Goal: Task Accomplishment & Management: Complete application form

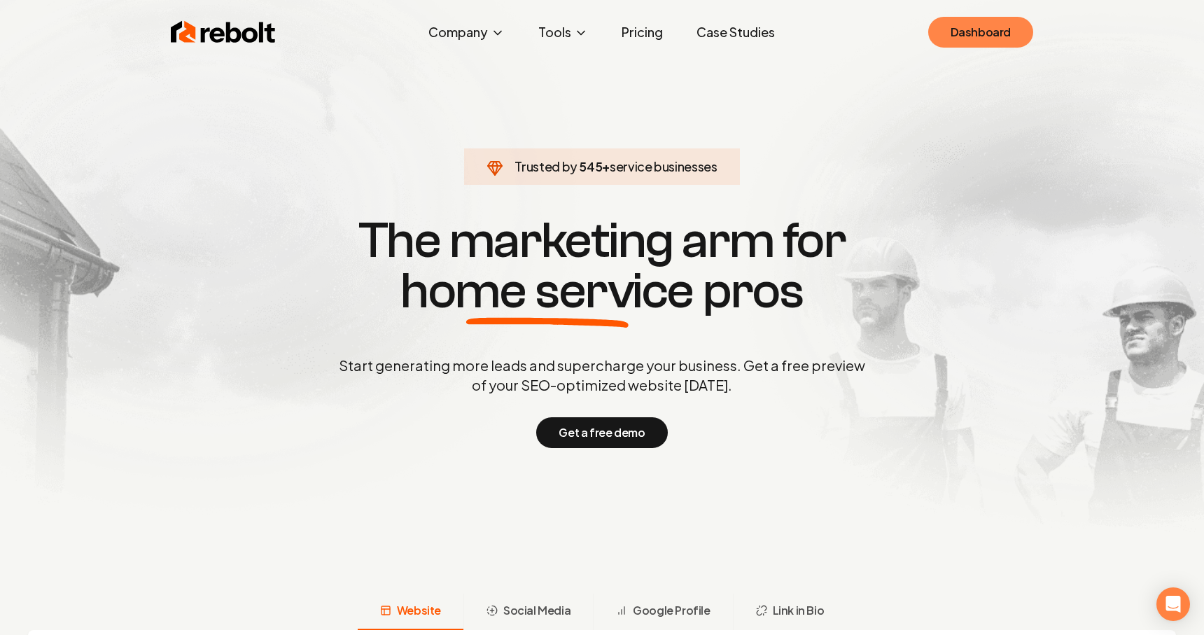
click at [959, 25] on link "Dashboard" at bounding box center [980, 32] width 105 height 31
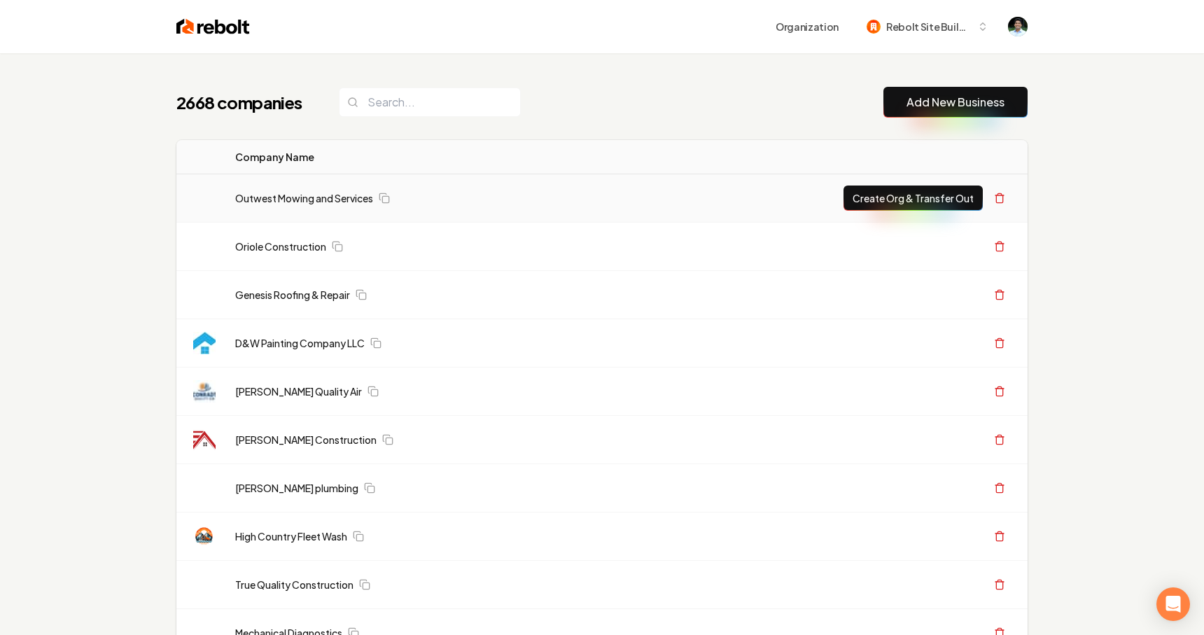
click at [938, 101] on link "Add New Business" at bounding box center [956, 102] width 98 height 17
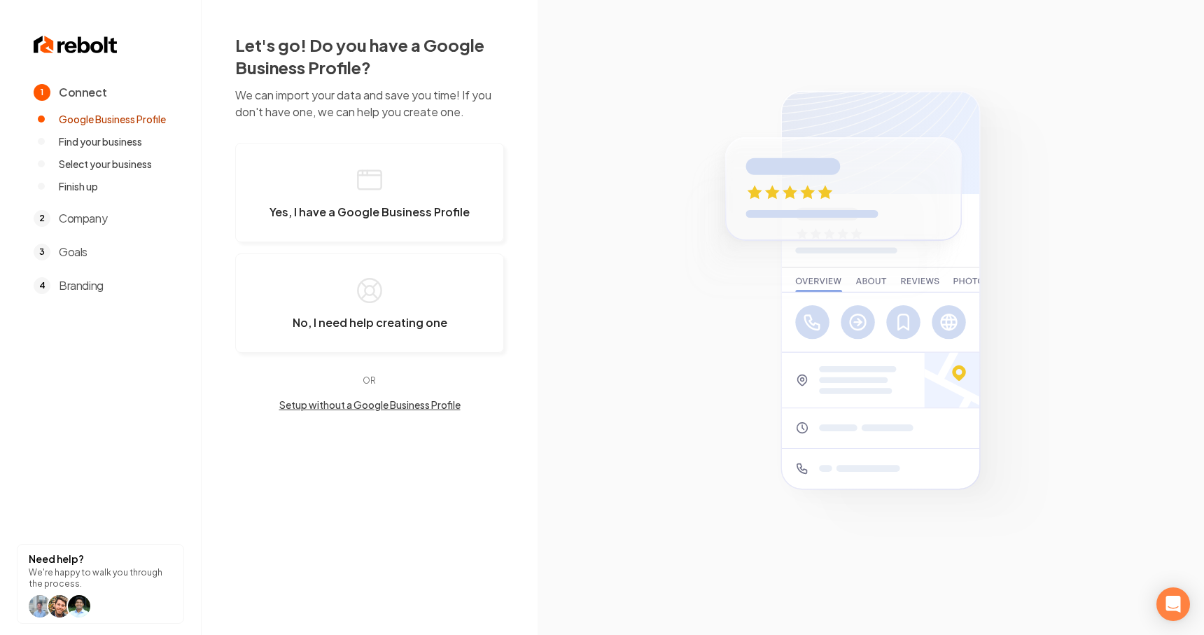
click at [783, 109] on img at bounding box center [871, 317] width 400 height 483
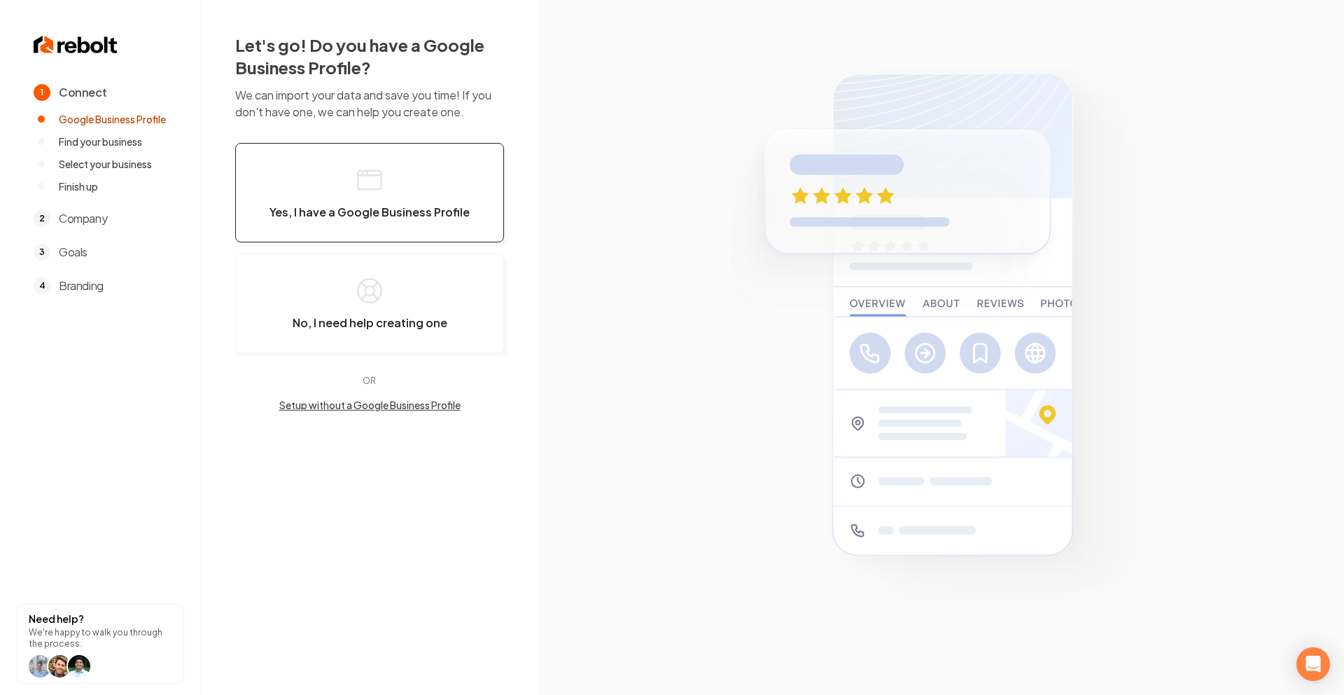
click at [384, 207] on span "Yes, I have a Google Business Profile" at bounding box center [370, 212] width 200 height 14
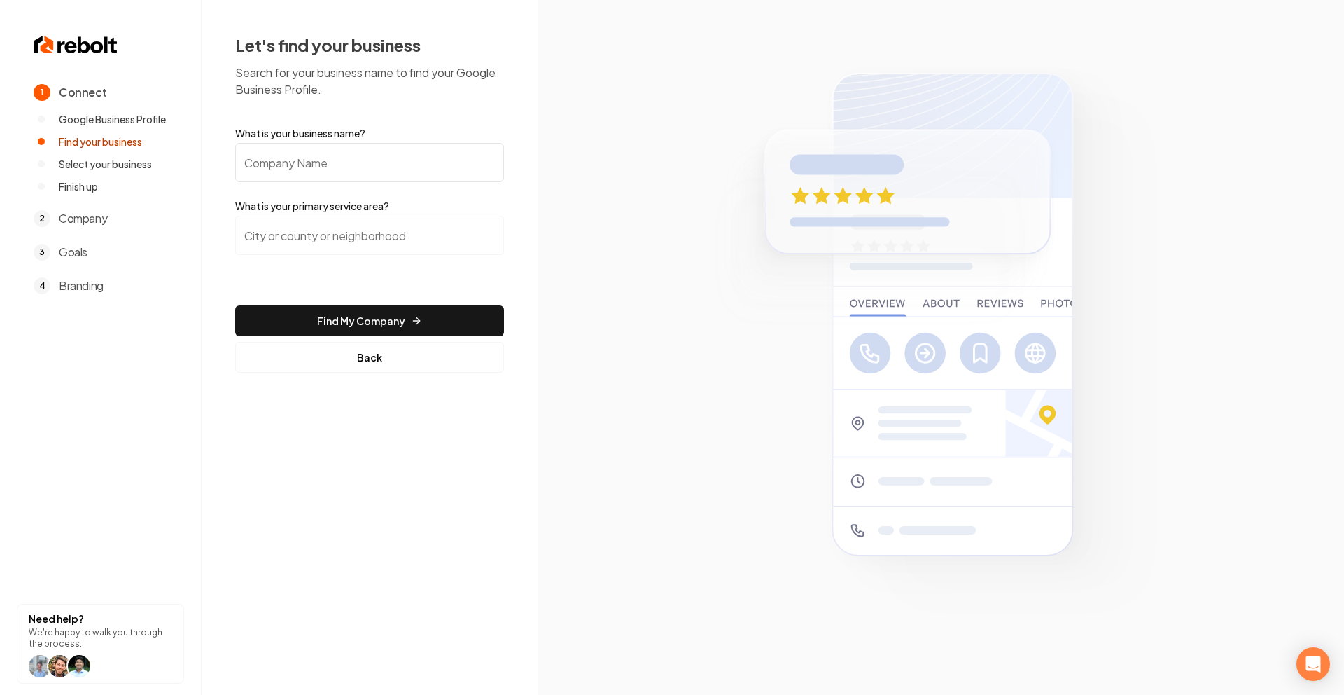
click at [341, 154] on input "What is your business name?" at bounding box center [369, 162] width 269 height 39
type input "Besser Bros"
click at [295, 232] on input "search" at bounding box center [369, 235] width 269 height 39
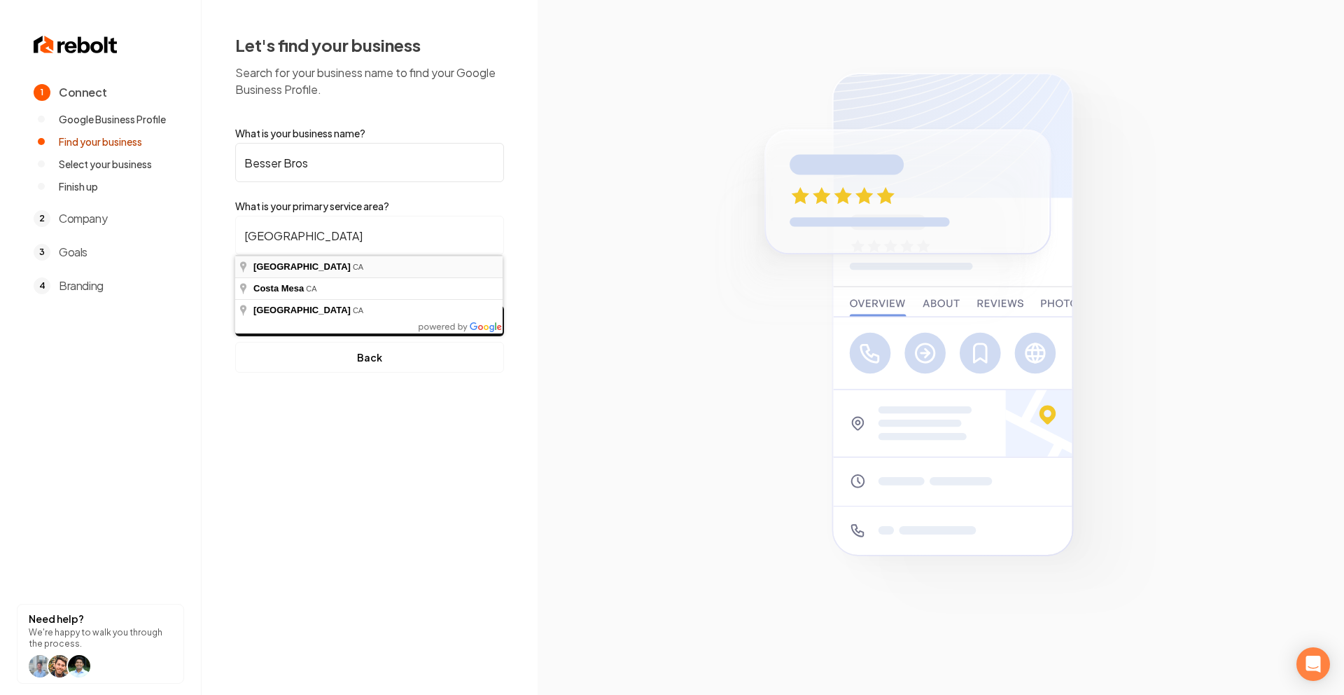
type input "[GEOGRAPHIC_DATA], [GEOGRAPHIC_DATA]"
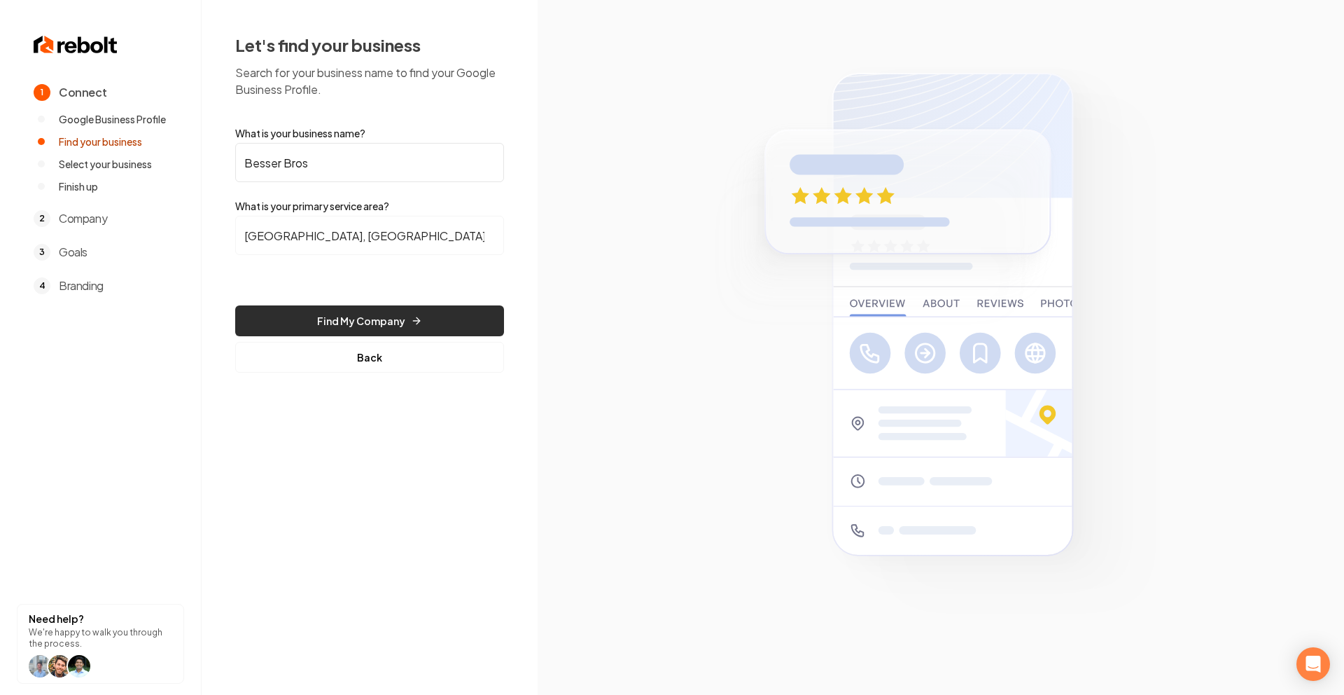
click at [313, 327] on button "Find My Company" at bounding box center [369, 320] width 269 height 31
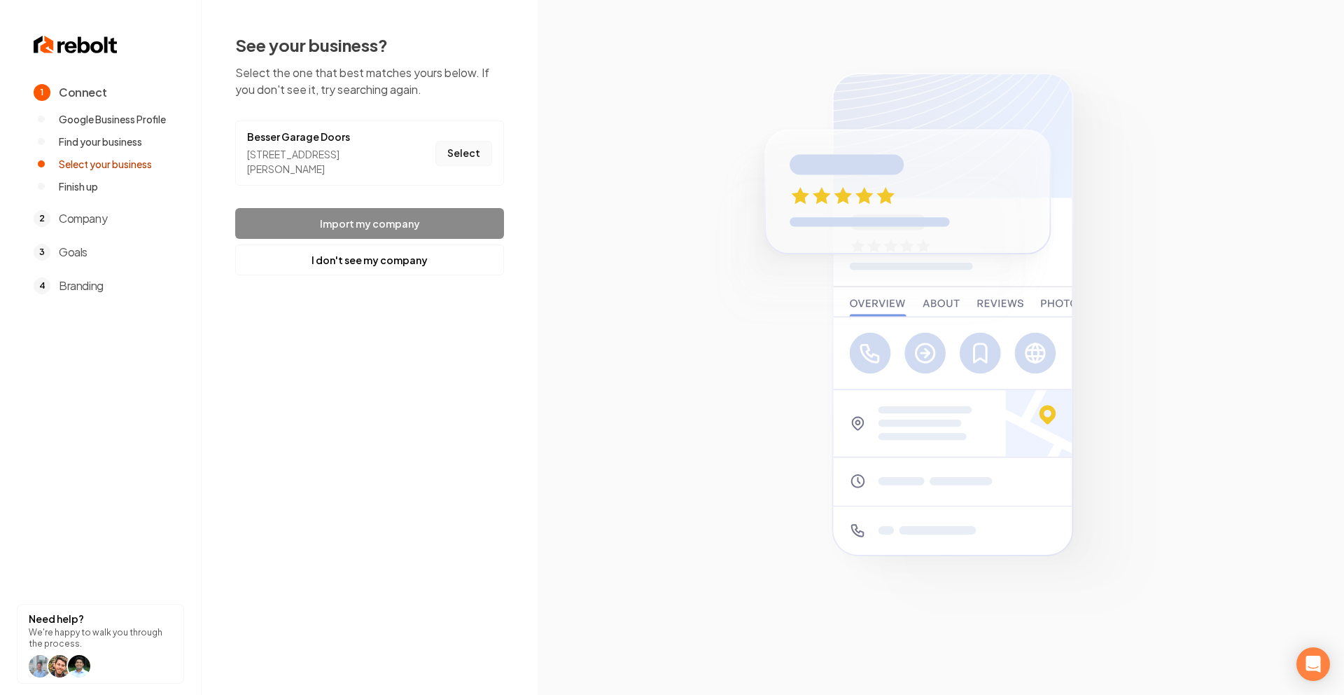
click at [473, 151] on button "Select" at bounding box center [463, 153] width 57 height 25
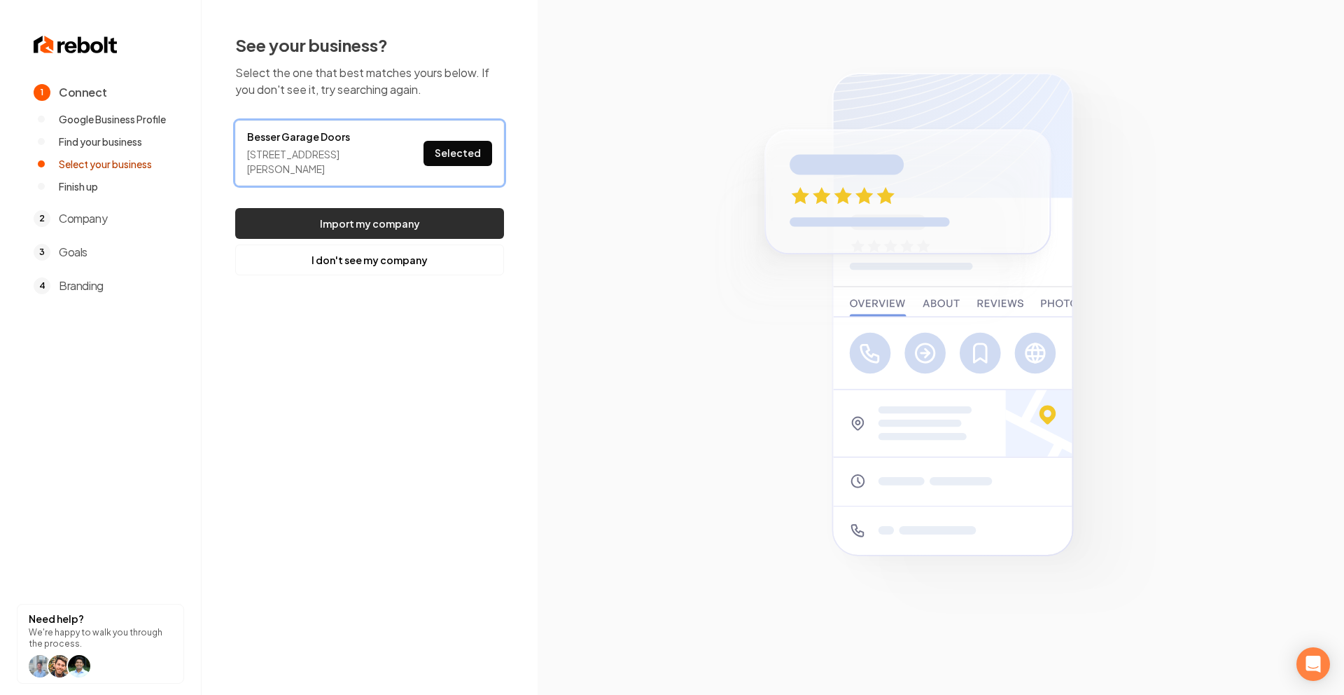
click at [418, 219] on button "Import my company" at bounding box center [369, 223] width 269 height 31
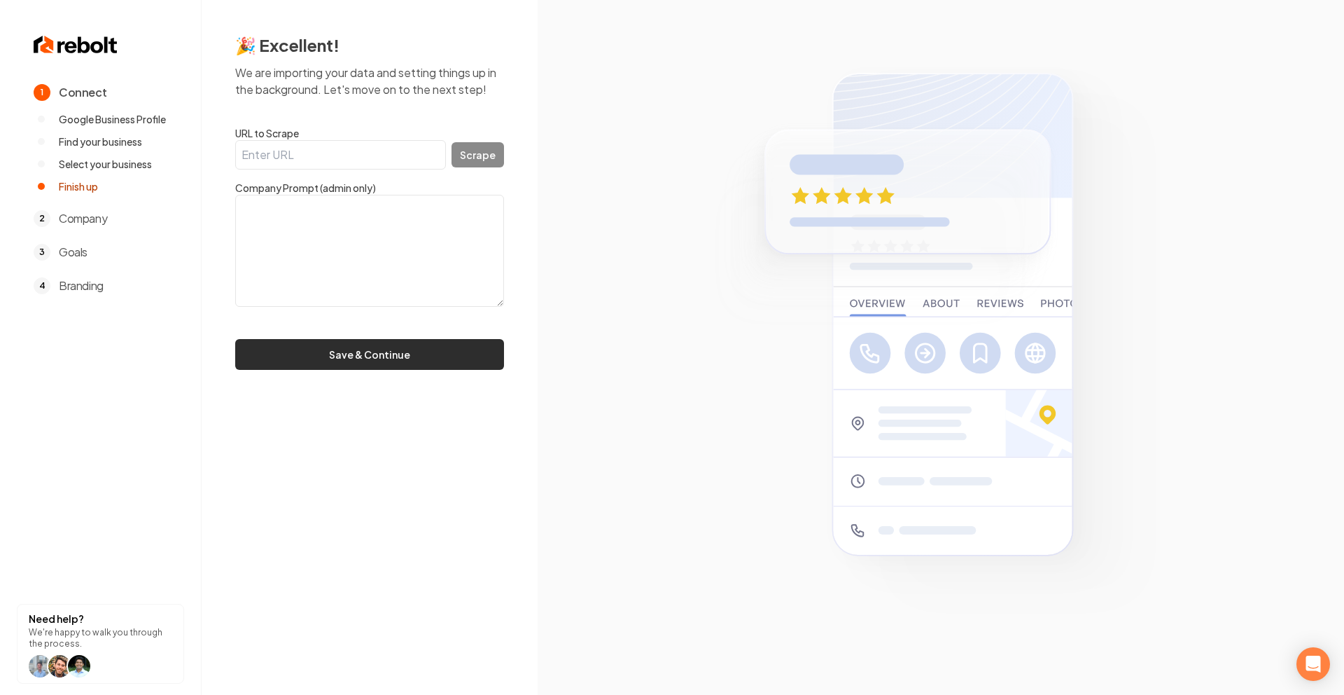
click at [367, 363] on button "Save & Continue" at bounding box center [369, 354] width 269 height 31
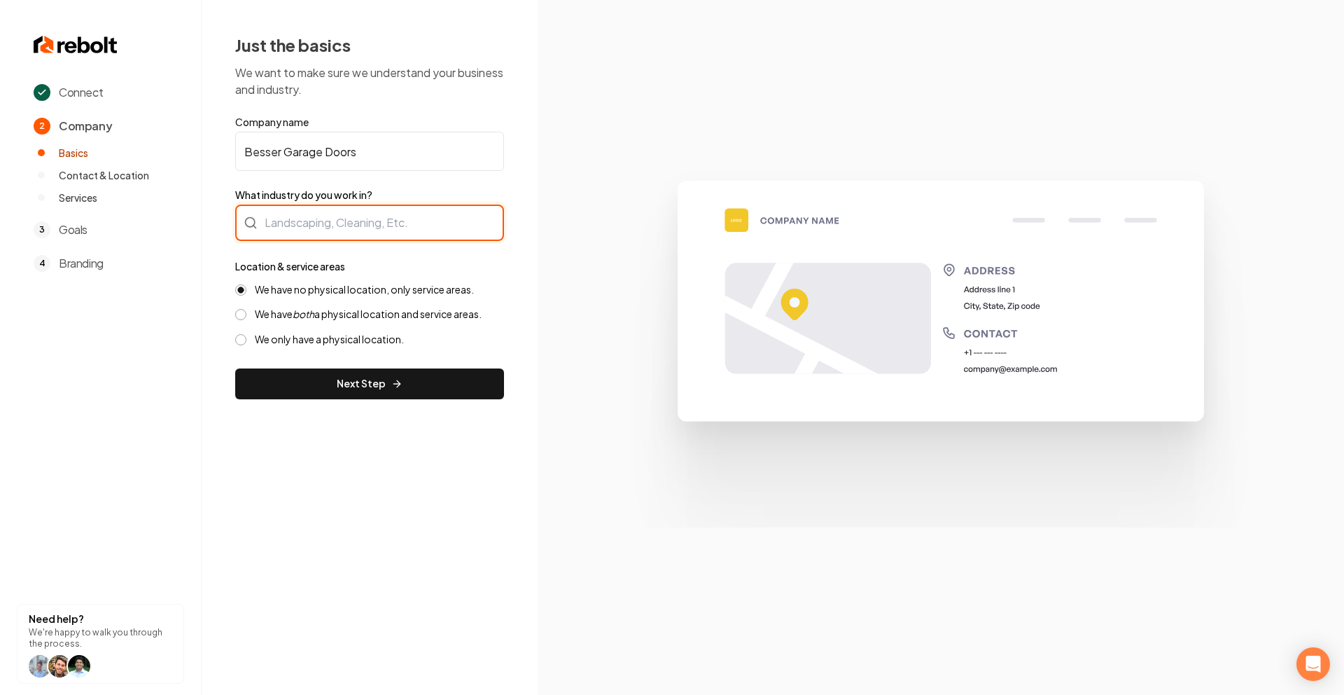
click at [335, 217] on div at bounding box center [369, 222] width 269 height 36
type input "Garage Door"
click at [279, 313] on form "Company name Besser Garage Doors What industry do you work in? Location & servi…" at bounding box center [369, 257] width 269 height 284
click at [281, 317] on label "We have both a physical location and service areas." at bounding box center [368, 313] width 227 height 13
click at [246, 317] on button "We have both a physical location and service areas." at bounding box center [240, 314] width 11 height 11
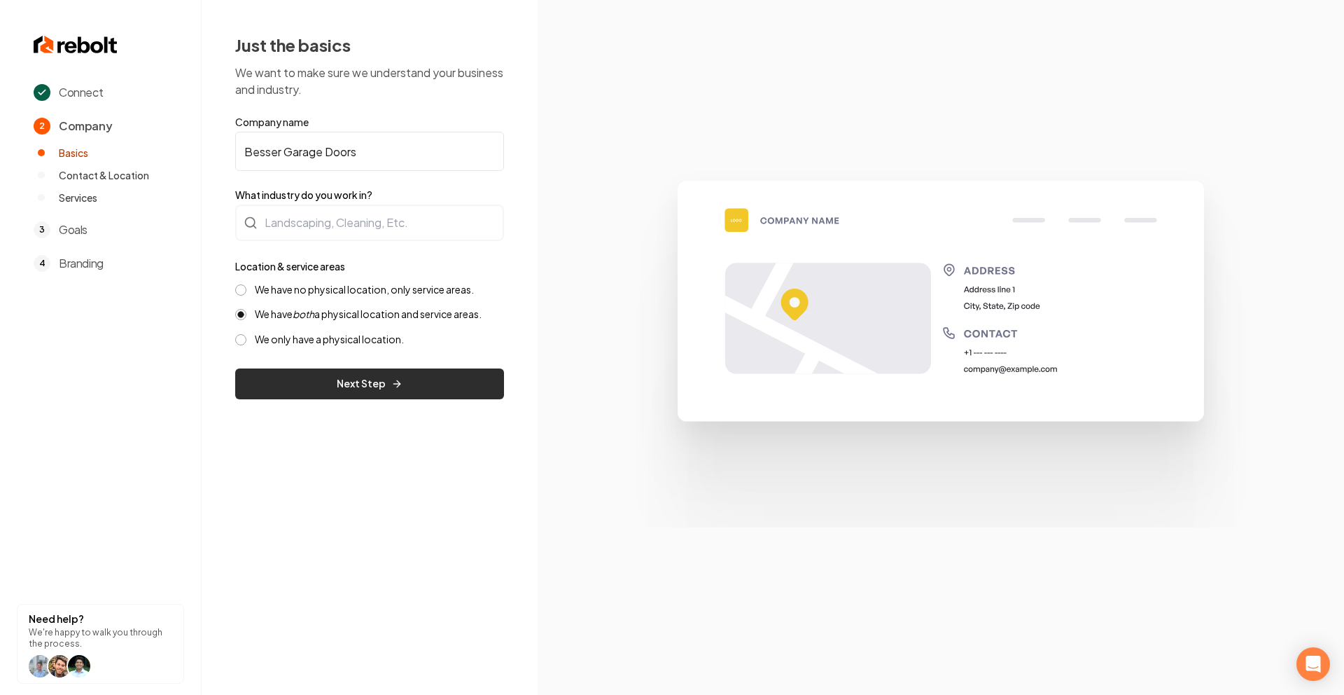
click at [321, 383] on button "Next Step" at bounding box center [369, 383] width 269 height 31
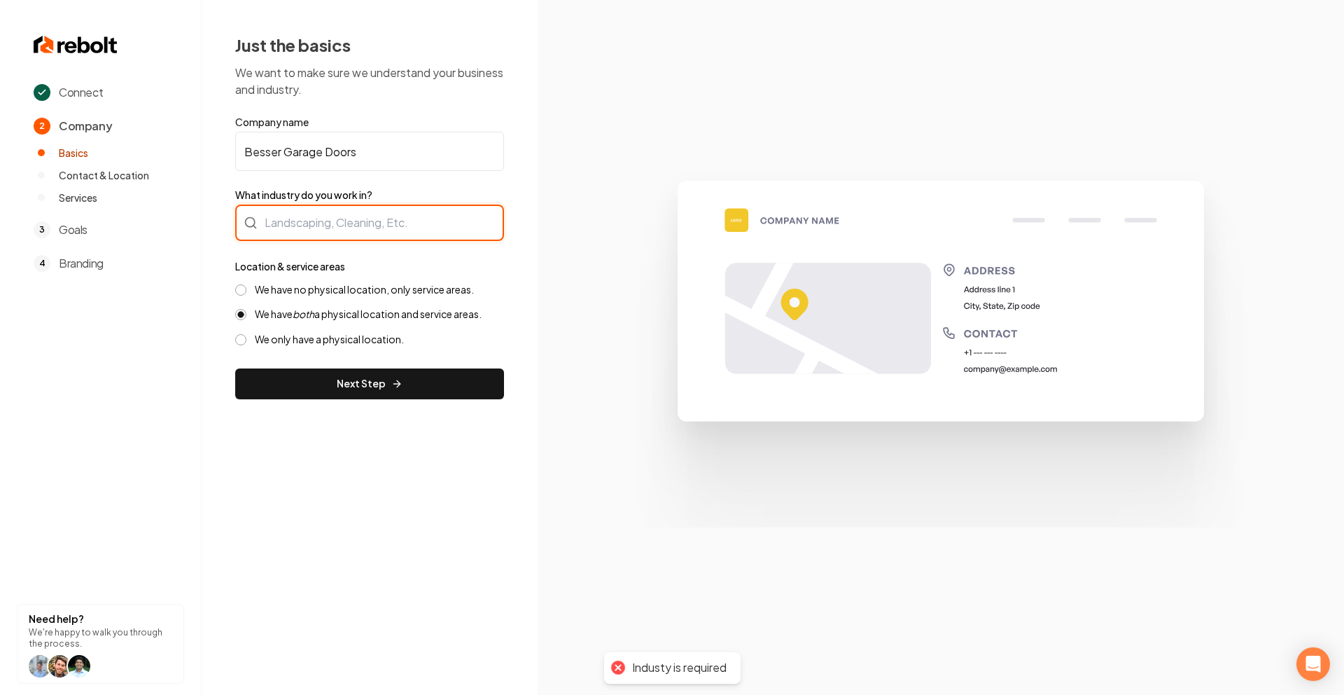
click at [347, 219] on input "What industry do you work in?" at bounding box center [369, 222] width 269 height 36
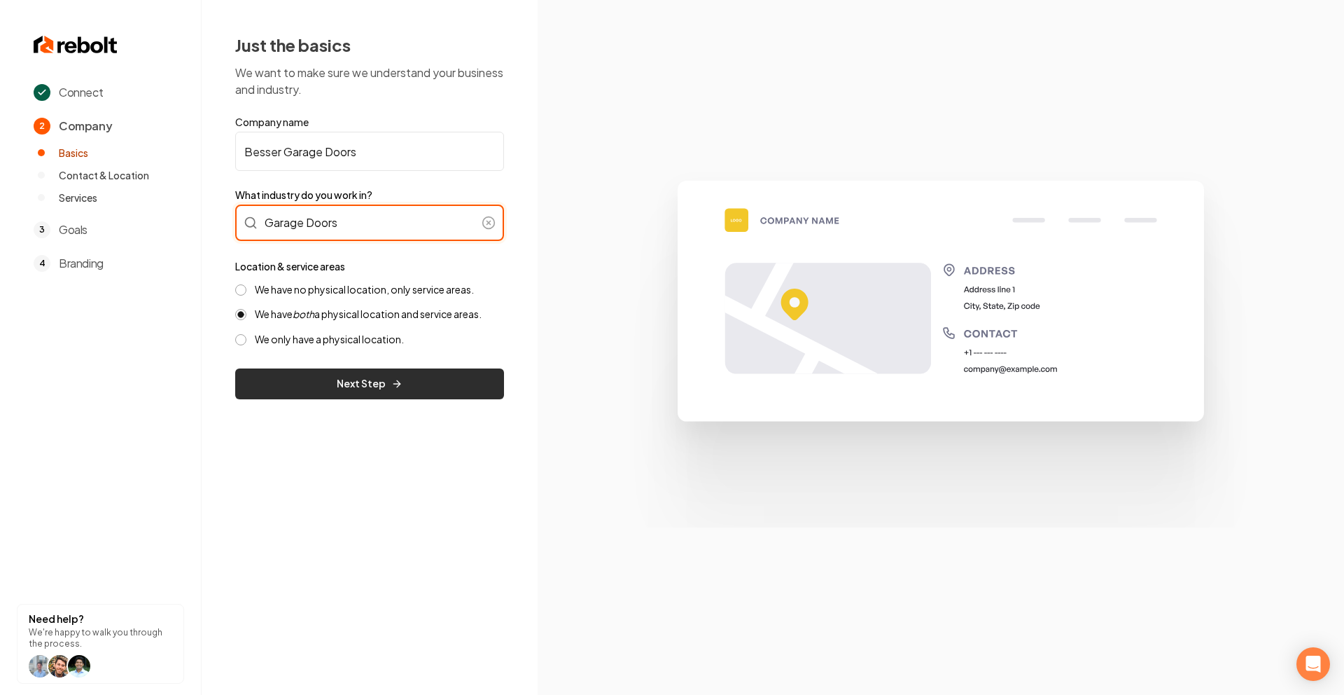
type input "Garage Doors"
click at [344, 394] on button "Next Step" at bounding box center [369, 383] width 269 height 31
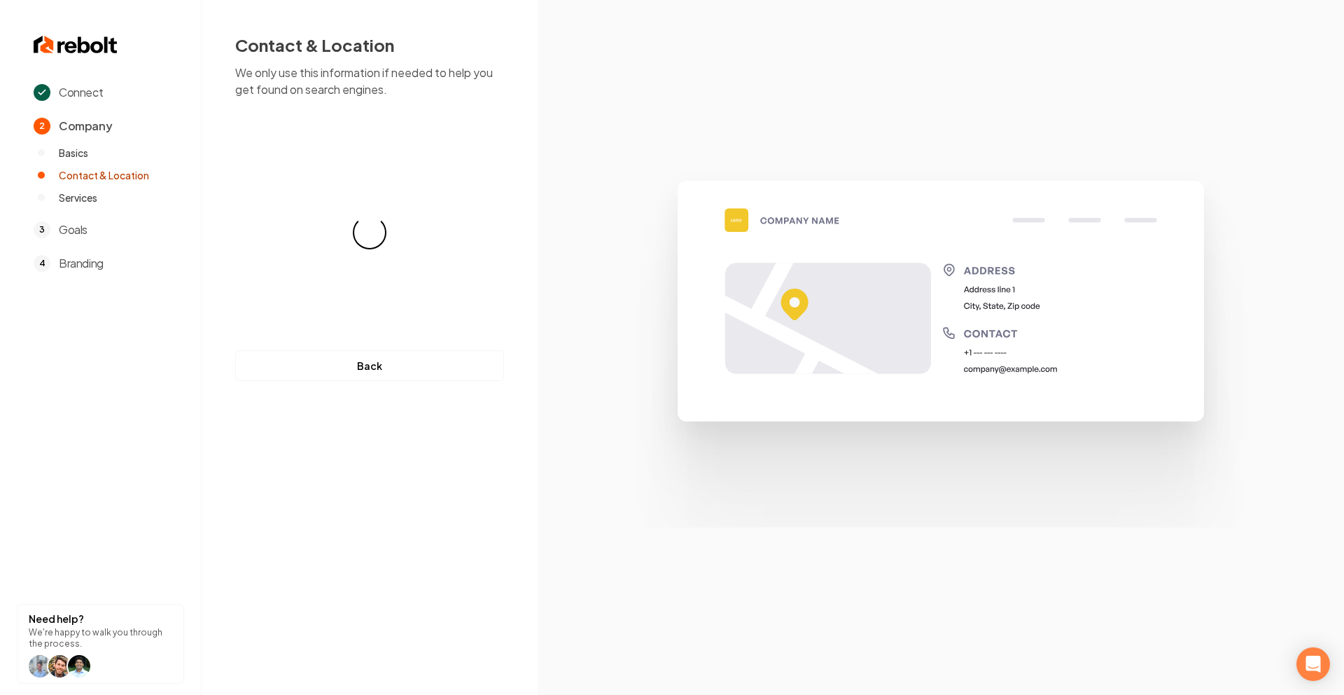
select select "**"
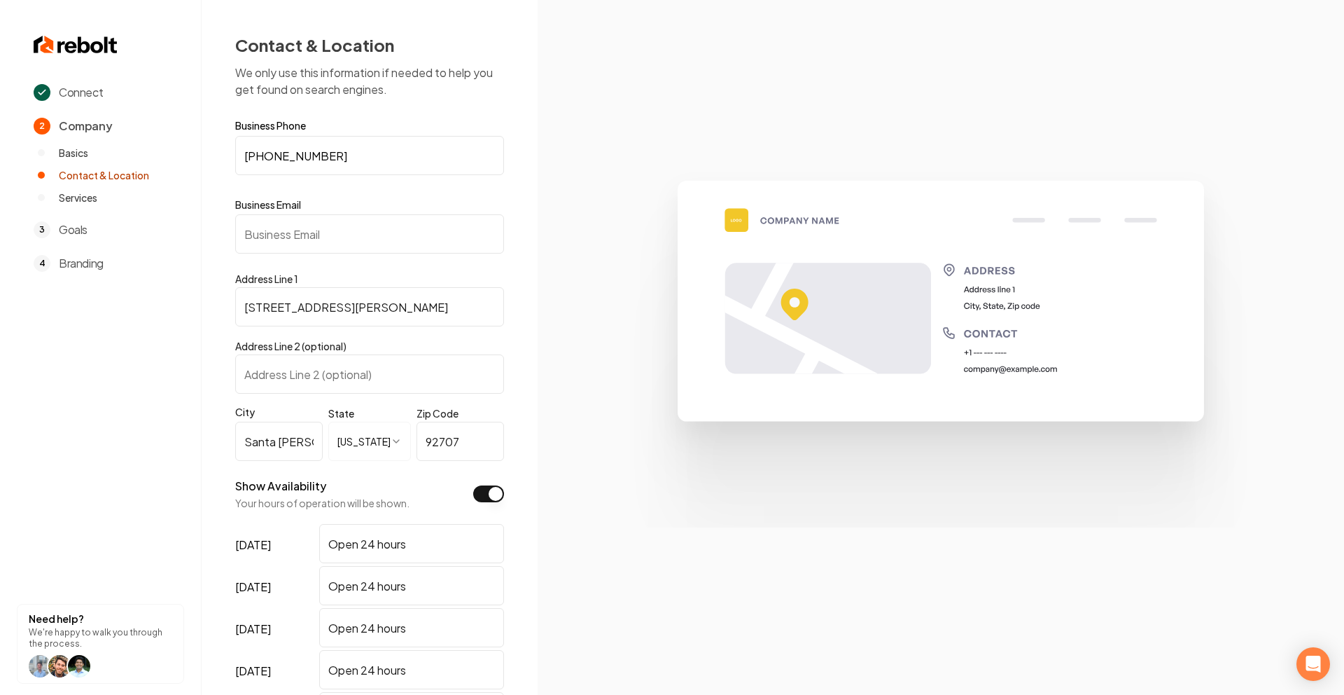
click at [341, 249] on input "Business Email" at bounding box center [369, 233] width 269 height 39
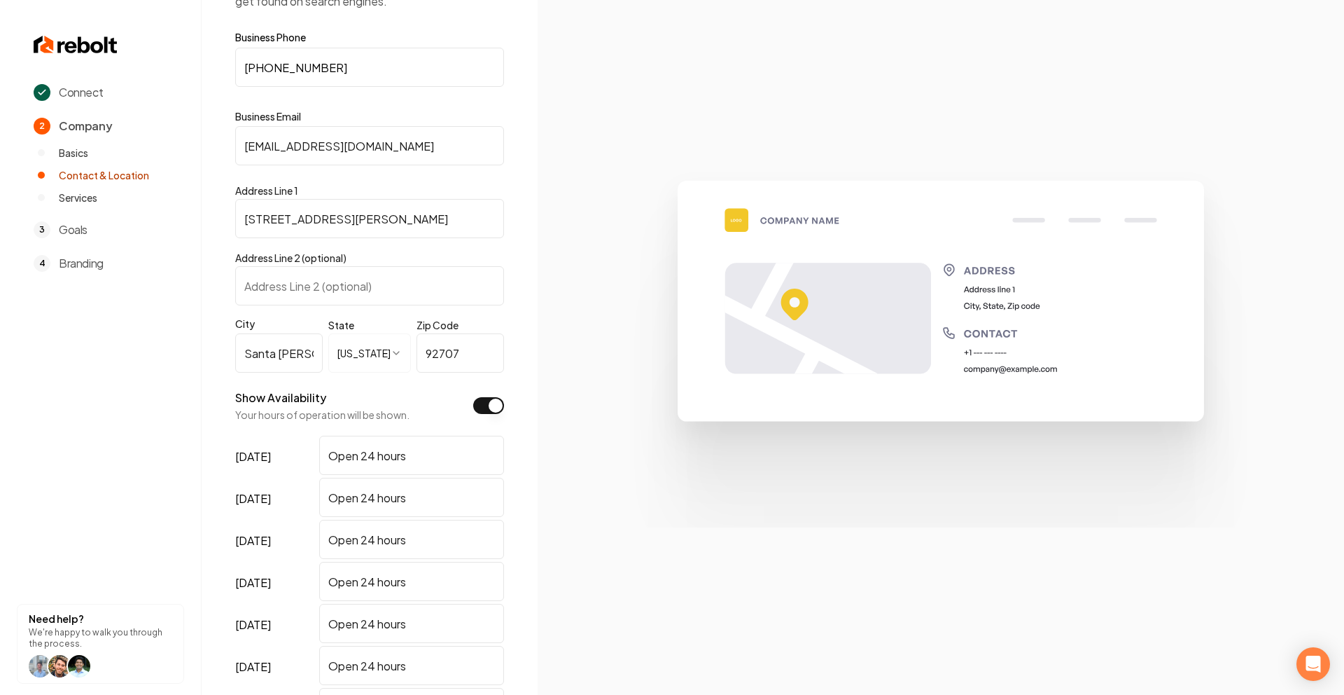
scroll to position [269, 0]
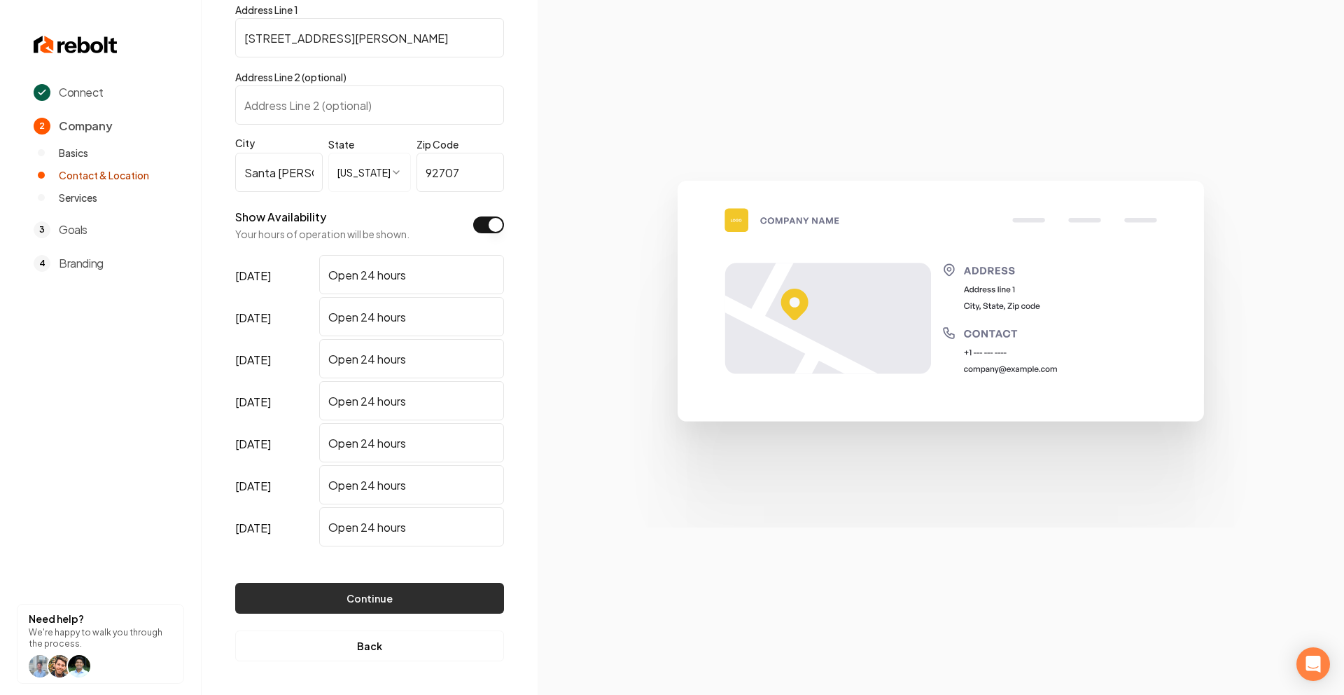
type input "[EMAIL_ADDRESS][DOMAIN_NAME]"
click at [363, 592] on button "Continue" at bounding box center [369, 598] width 269 height 31
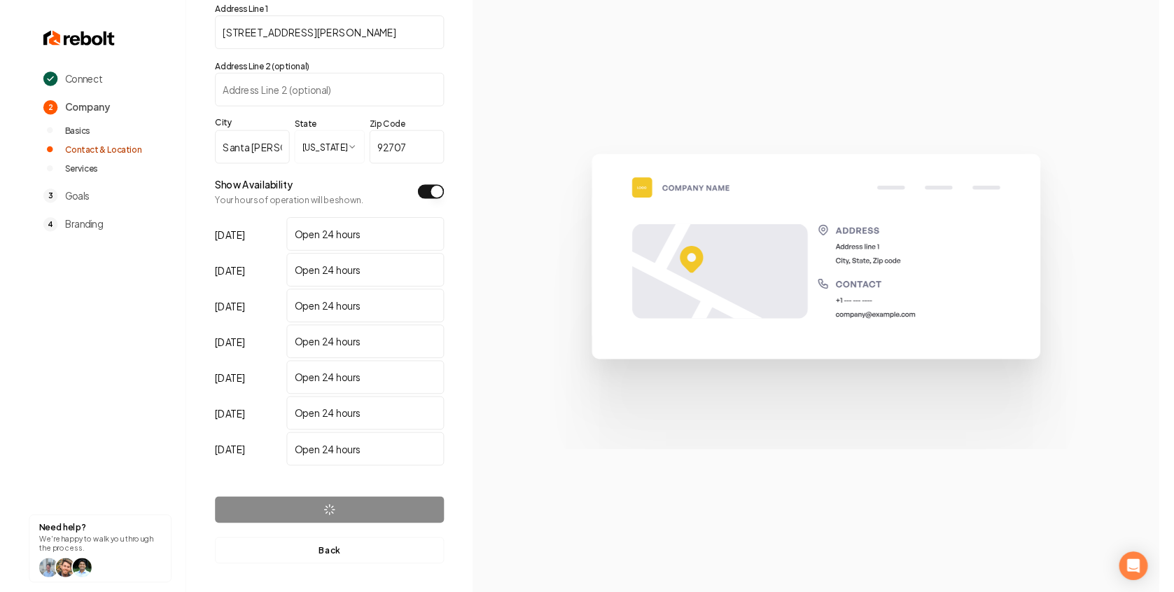
scroll to position [0, 0]
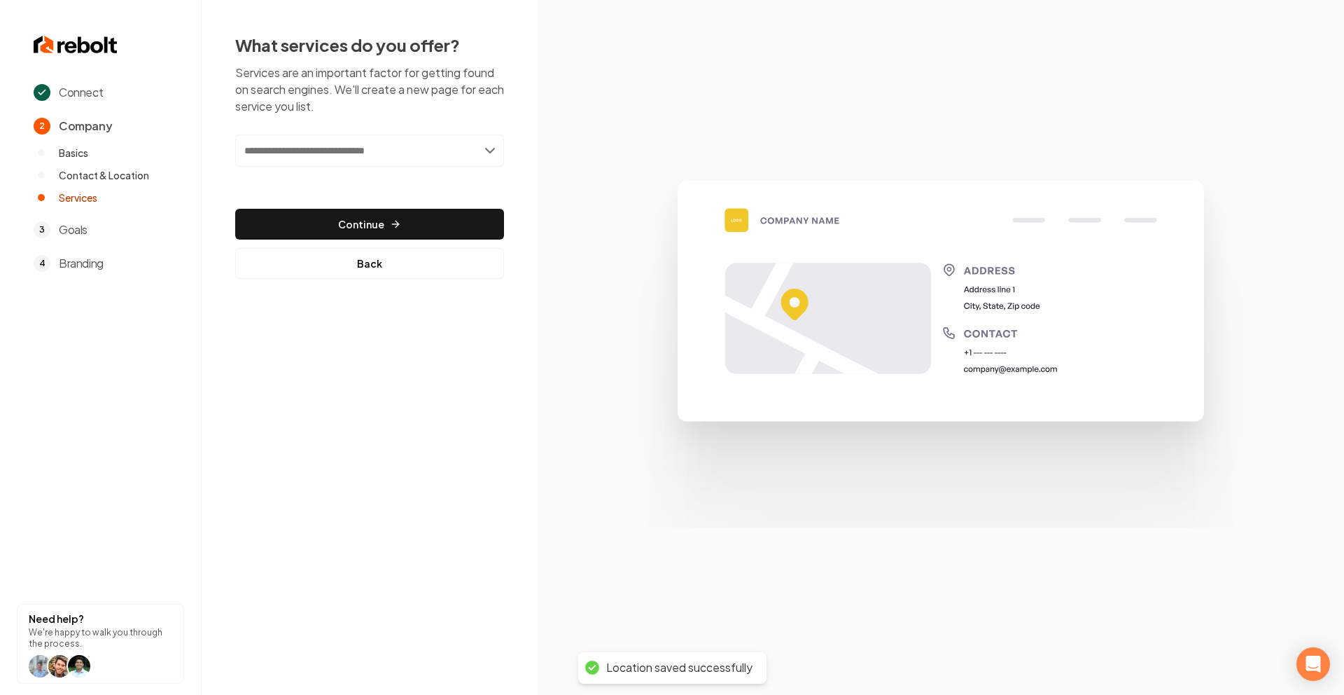
click at [379, 146] on input "text" at bounding box center [369, 150] width 269 height 32
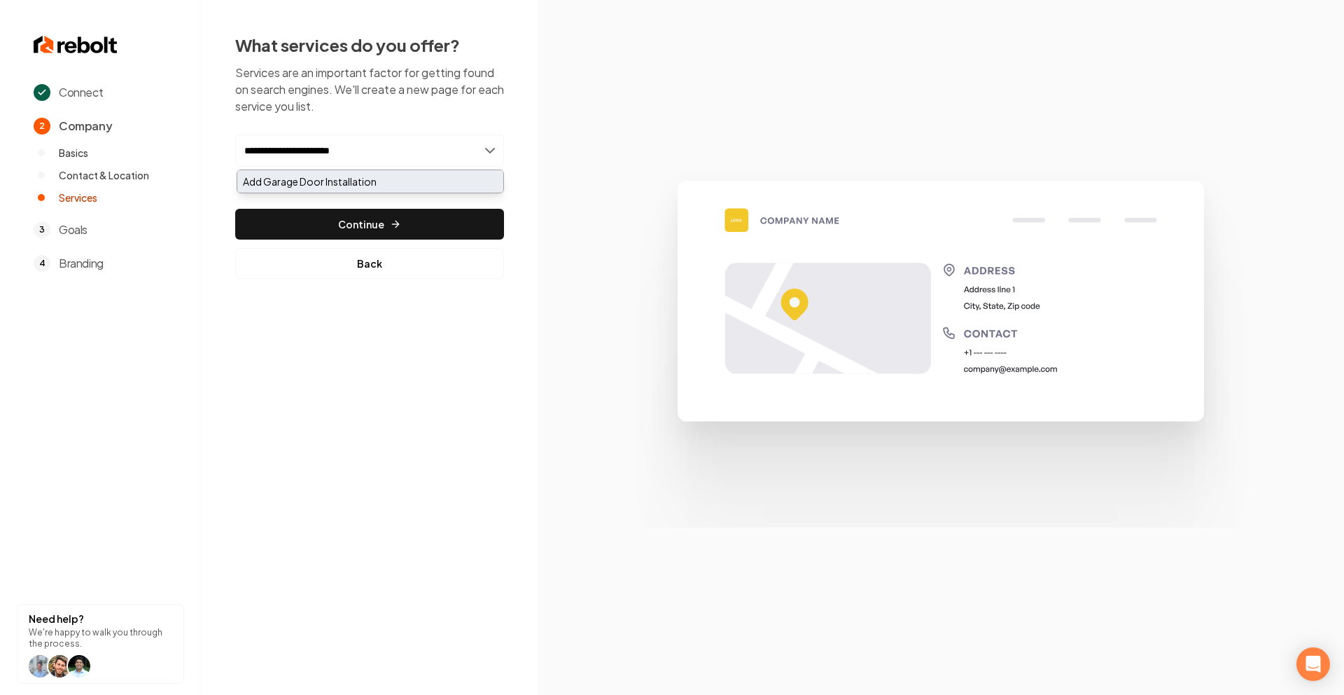
type input "**********"
click at [379, 183] on div "Add Garage Door Installation" at bounding box center [370, 181] width 266 height 22
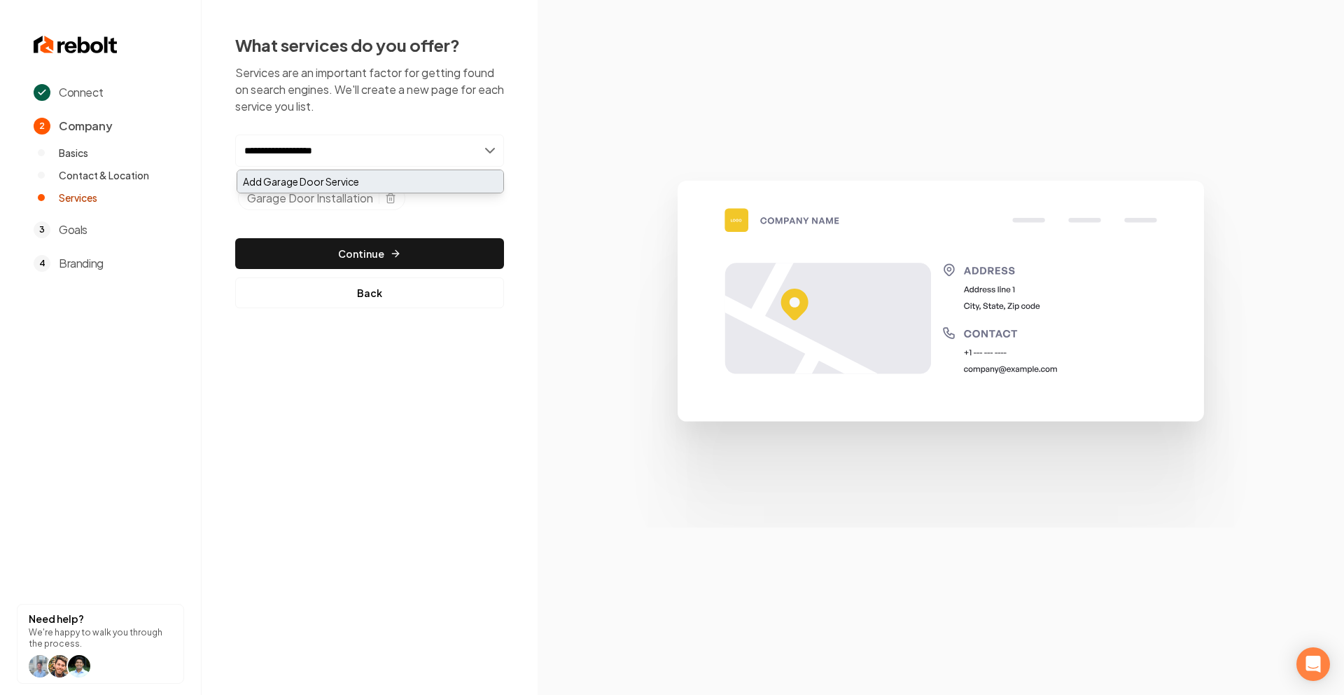
type input "**********"
click at [330, 184] on div "Add Garage Door Service" at bounding box center [370, 181] width 266 height 22
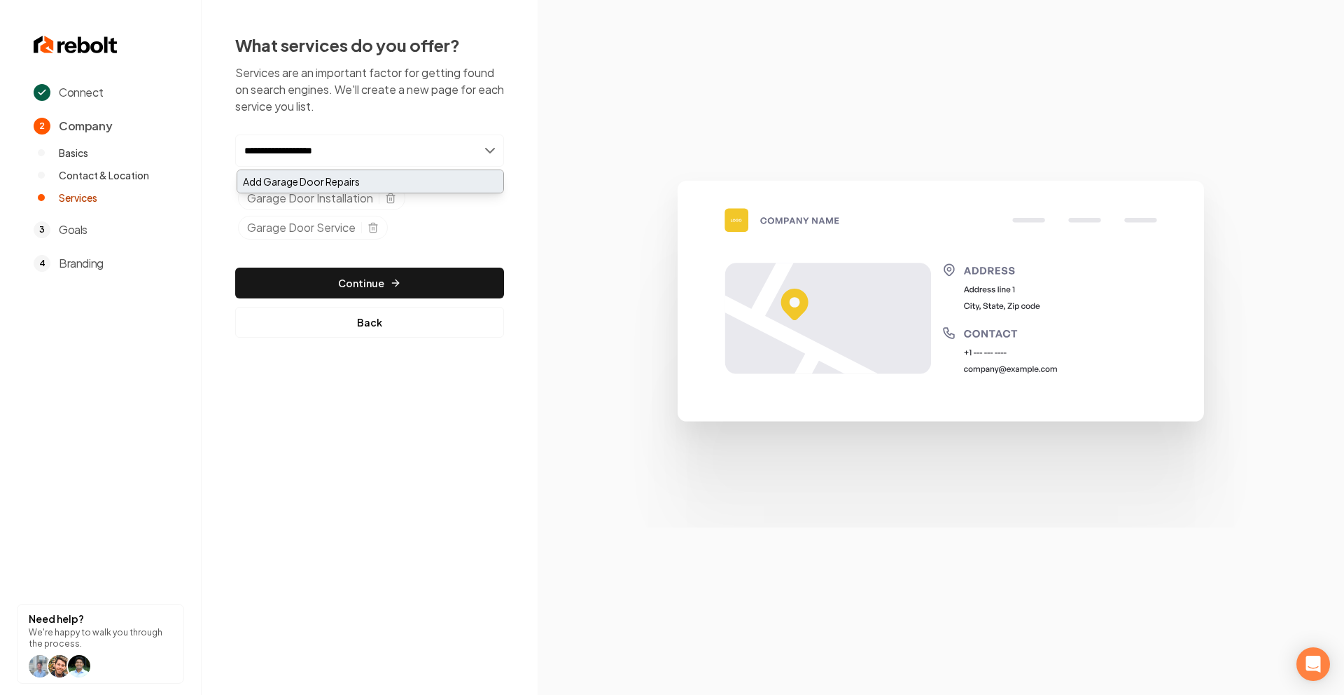
type input "**********"
click at [342, 177] on div "Add Garage Door Repairs" at bounding box center [370, 181] width 266 height 22
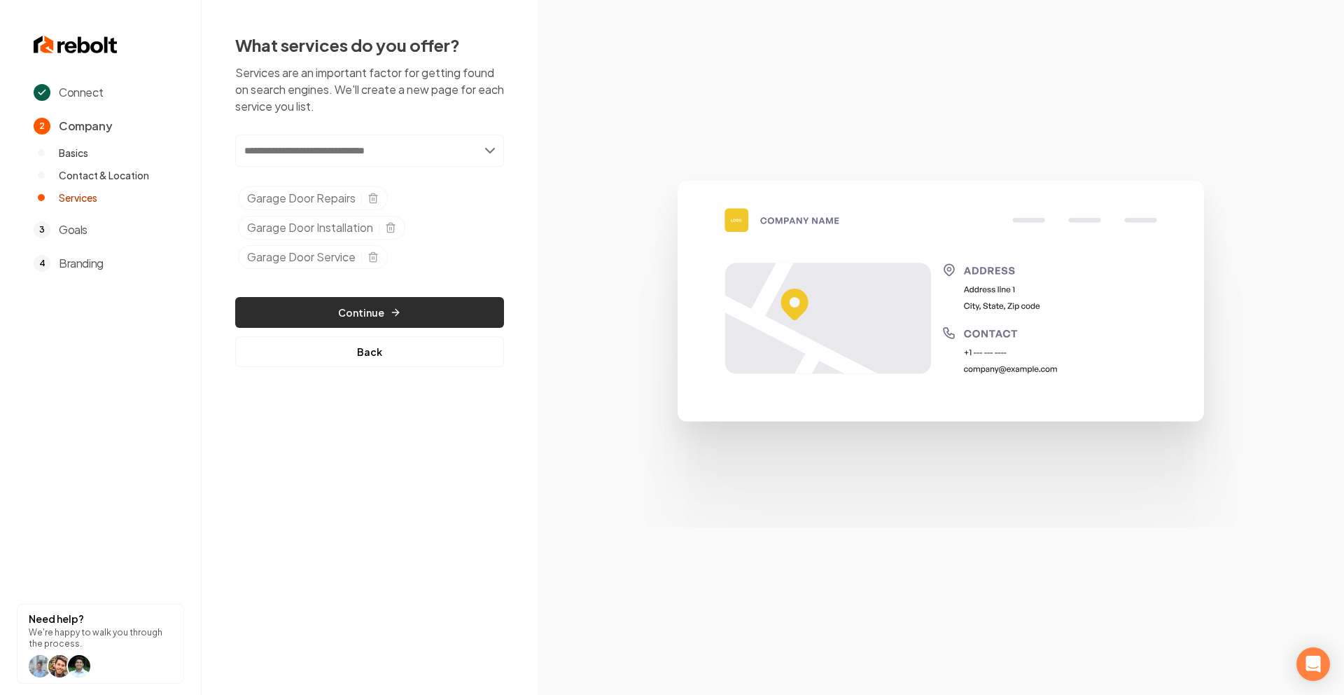
click at [414, 309] on button "Continue" at bounding box center [369, 312] width 269 height 31
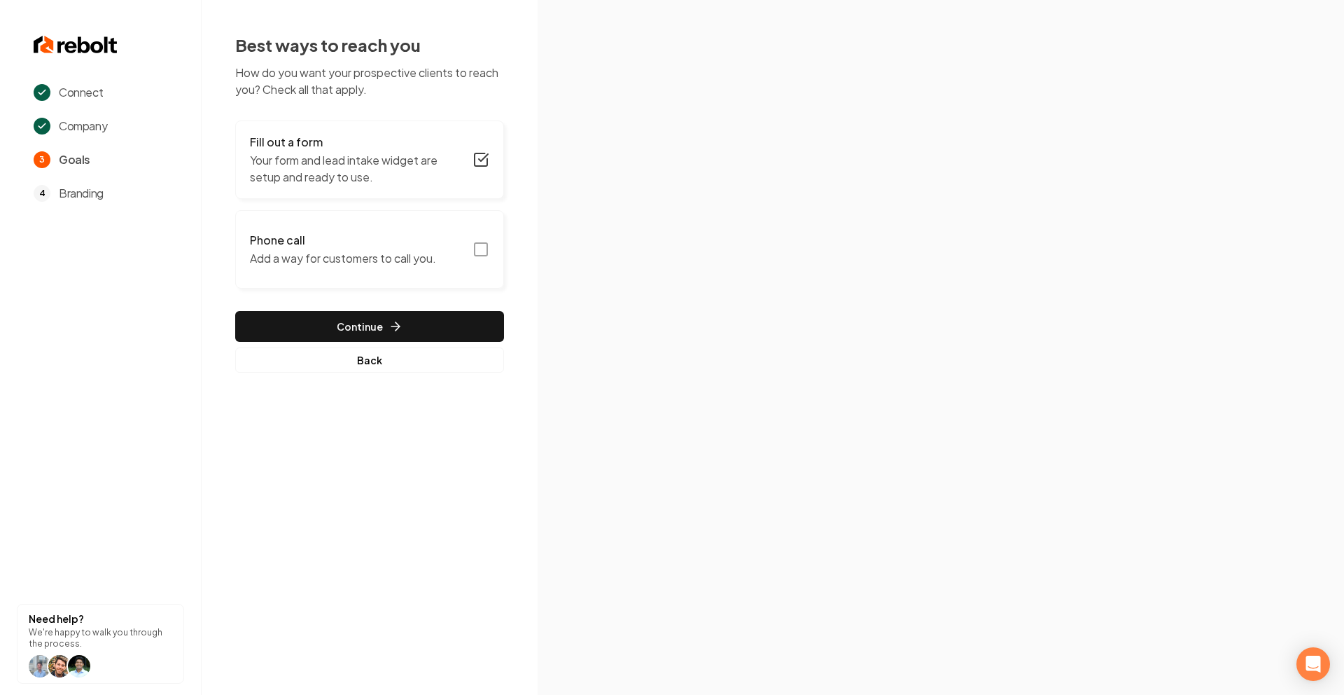
click at [480, 250] on icon "button" at bounding box center [481, 249] width 17 height 17
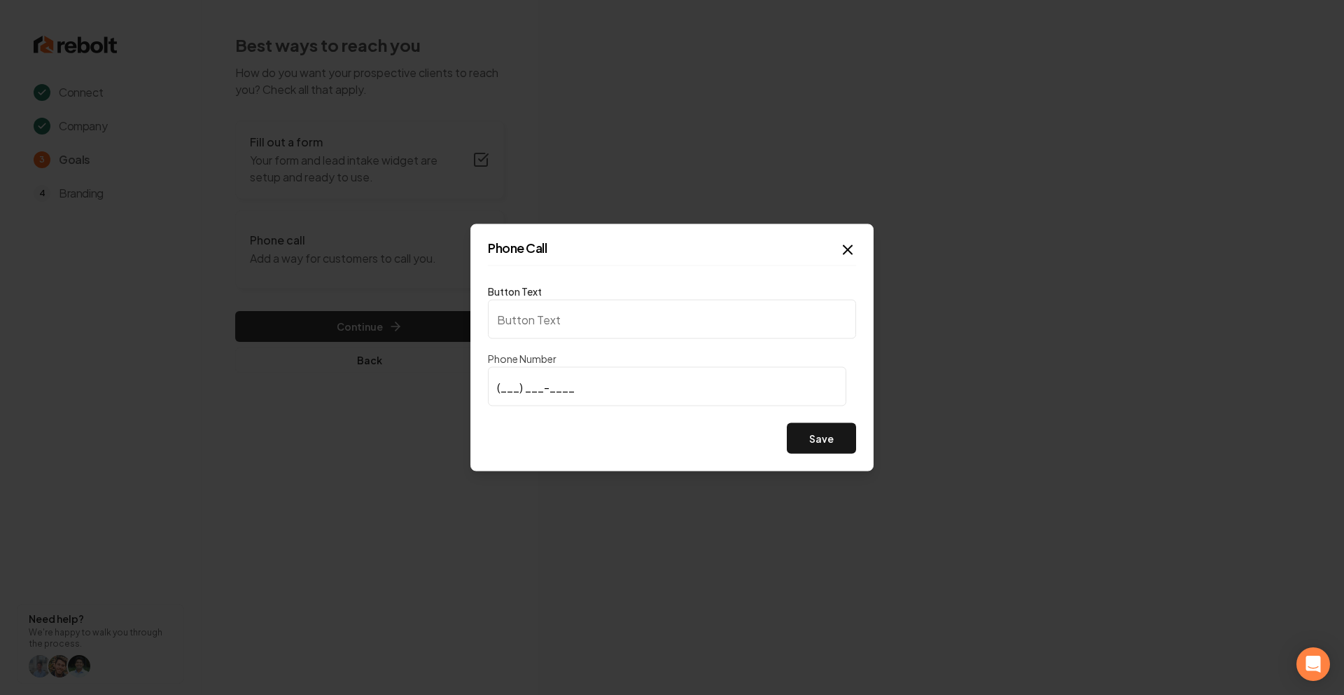
type input "Call us"
type input "[PHONE_NUMBER]"
click at [834, 443] on button "Save" at bounding box center [821, 438] width 69 height 31
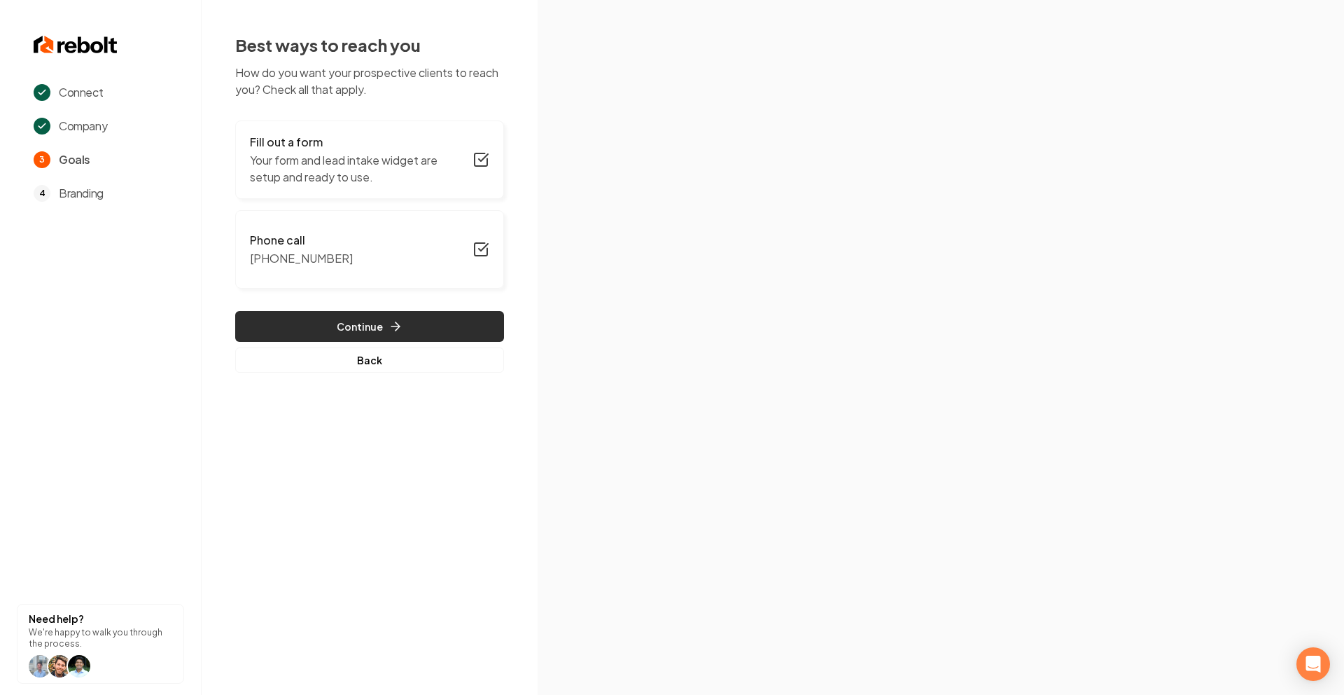
click at [372, 321] on button "Continue" at bounding box center [369, 326] width 269 height 31
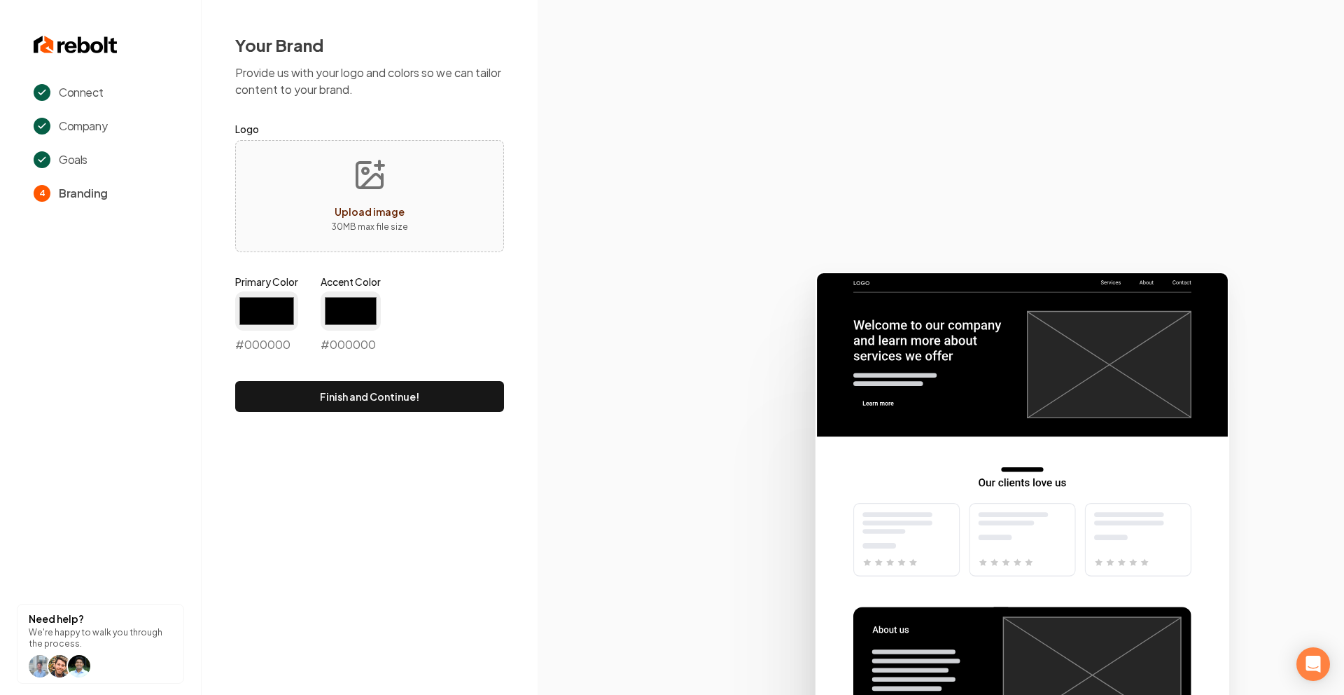
type input "#194d33"
type input "#70be00"
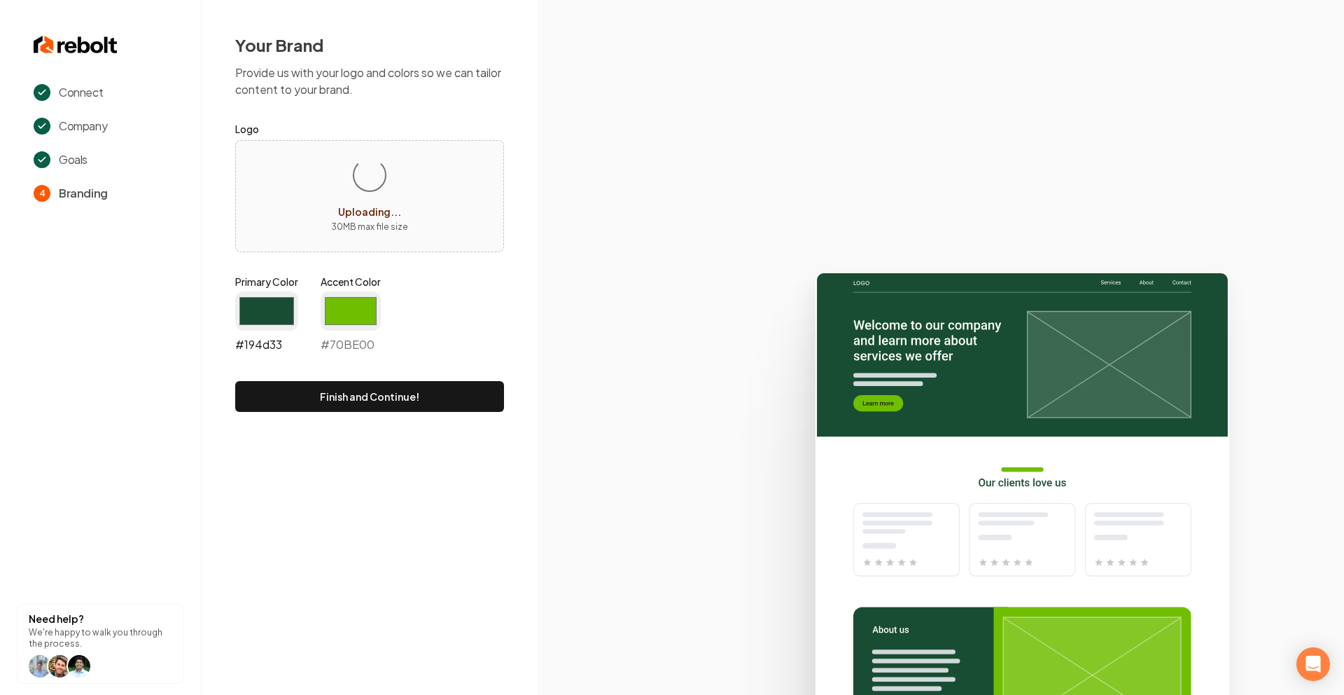
click at [276, 317] on input "#194d33" at bounding box center [266, 310] width 63 height 39
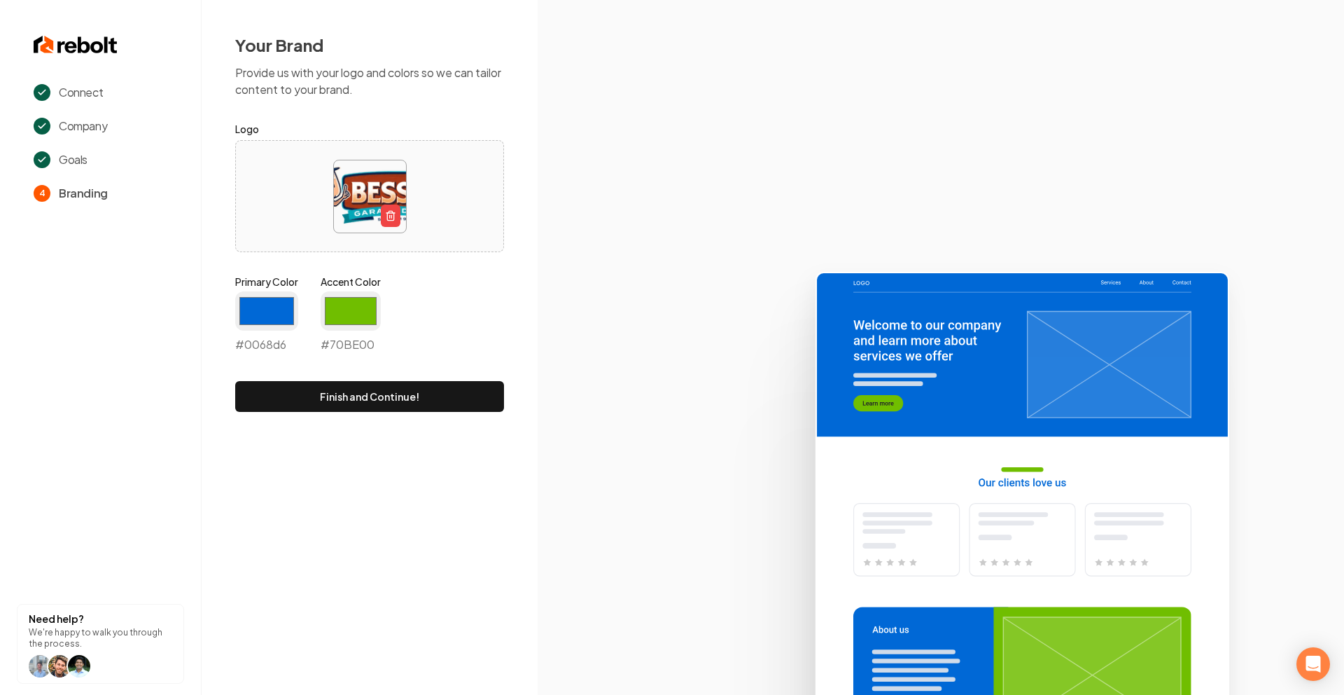
type input "#0068d6"
click at [524, 349] on div "Your Brand Provide us with your logo and colors so we can tailor content to you…" at bounding box center [370, 222] width 336 height 445
click at [445, 393] on button "Finish and Continue!" at bounding box center [369, 396] width 269 height 31
type input "#70be00"
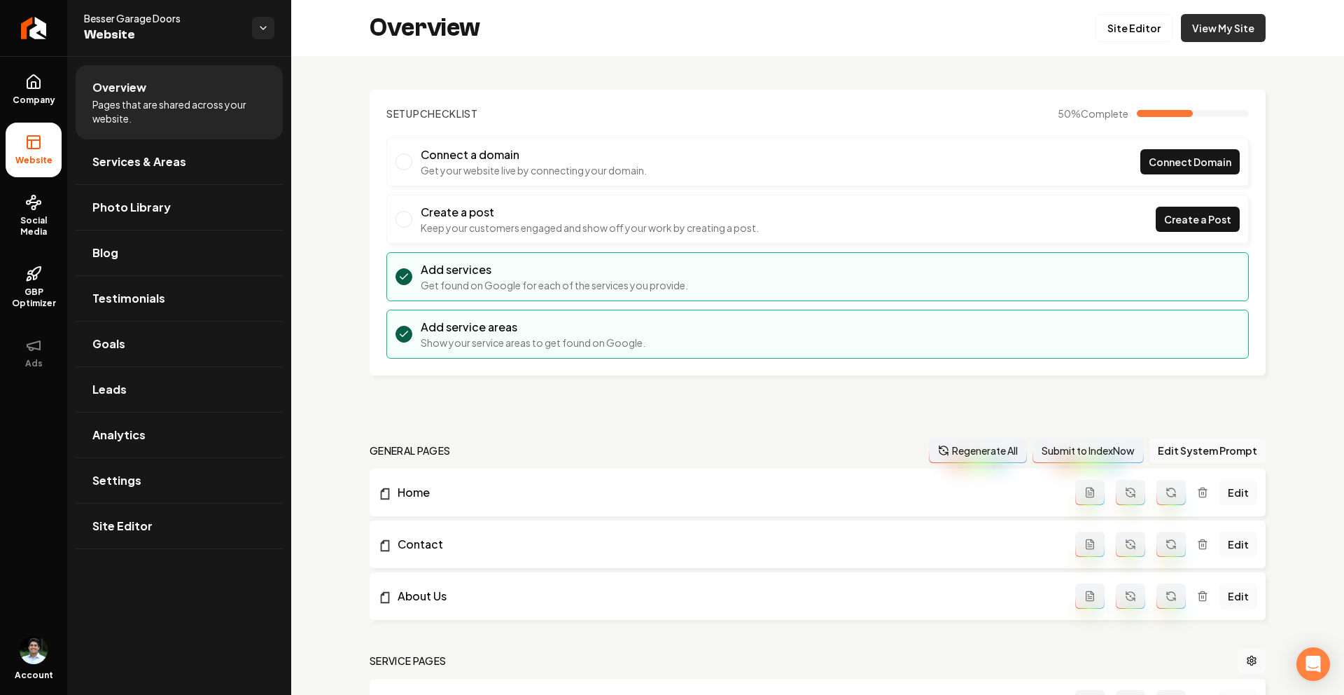
click at [1204, 36] on link "View My Site" at bounding box center [1223, 28] width 85 height 28
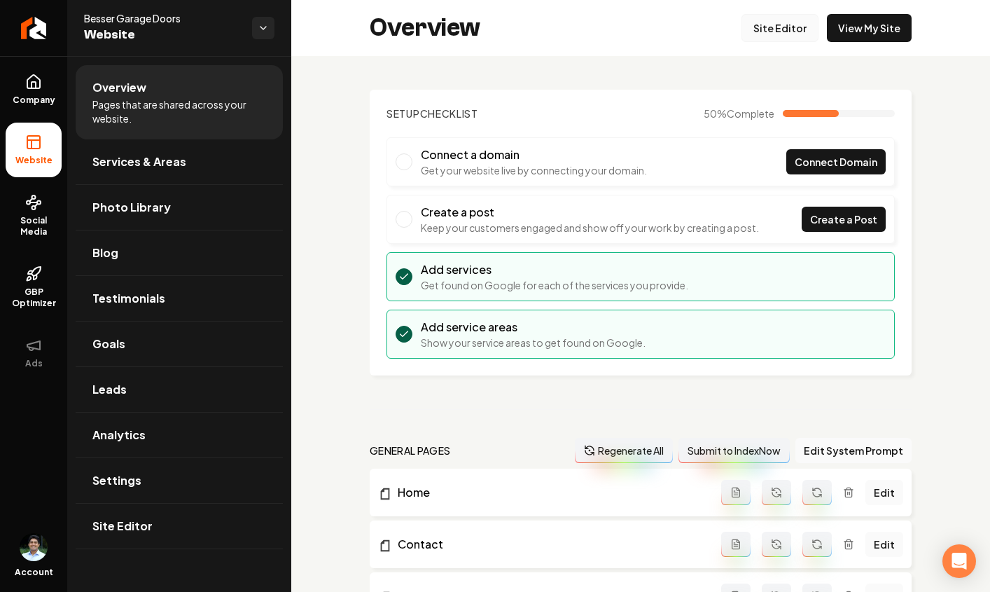
click at [800, 20] on link "Site Editor" at bounding box center [779, 28] width 77 height 28
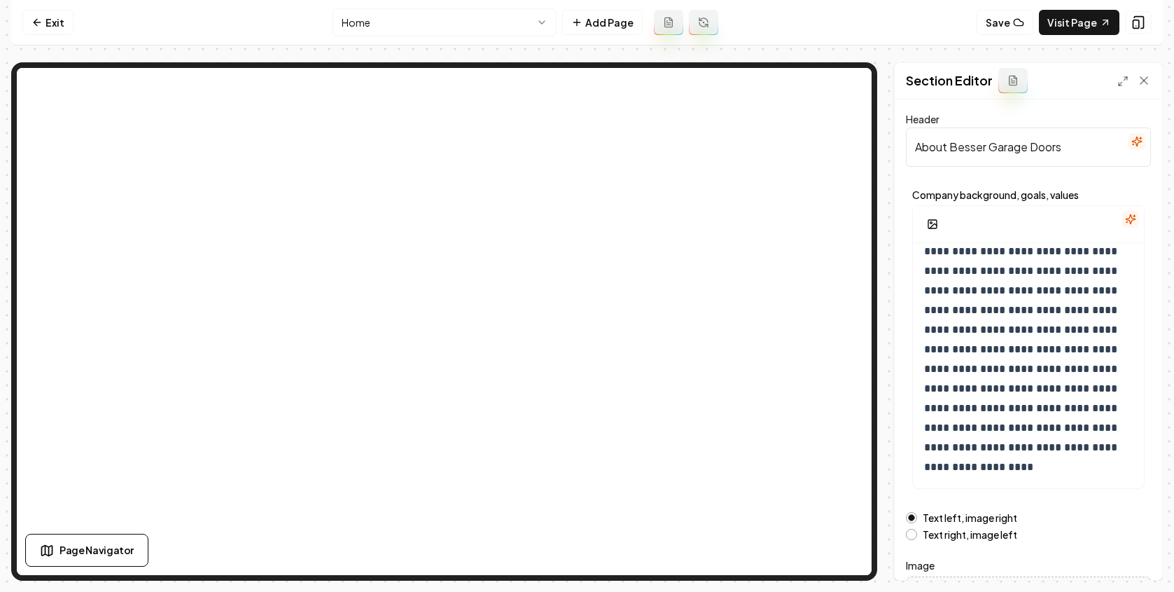
scroll to position [165, 0]
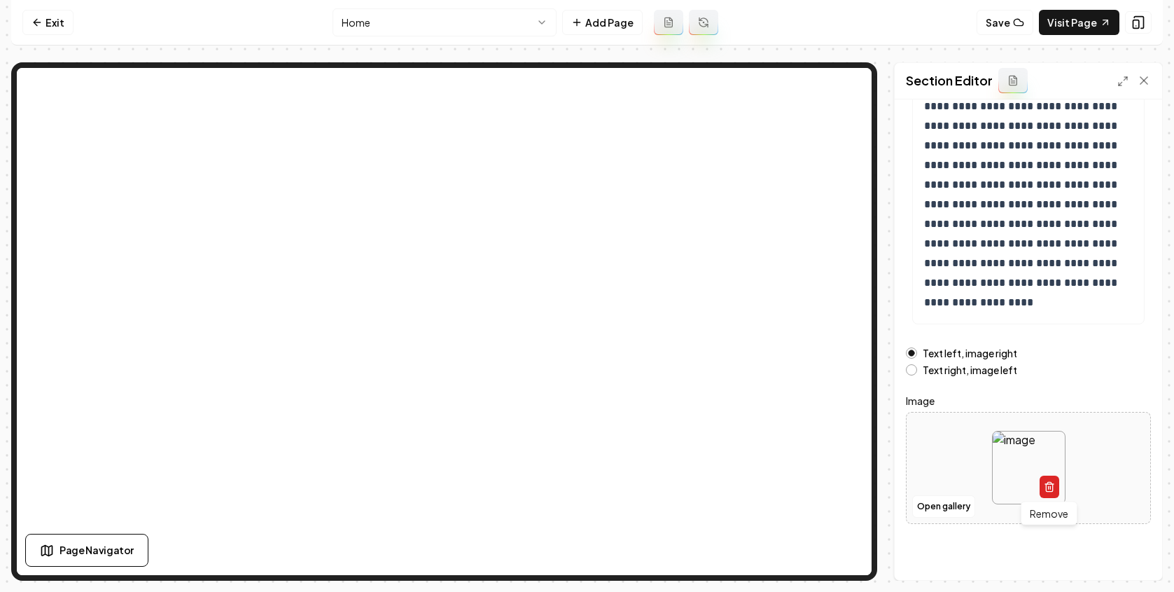
click at [1046, 487] on icon "button" at bounding box center [1049, 488] width 6 height 8
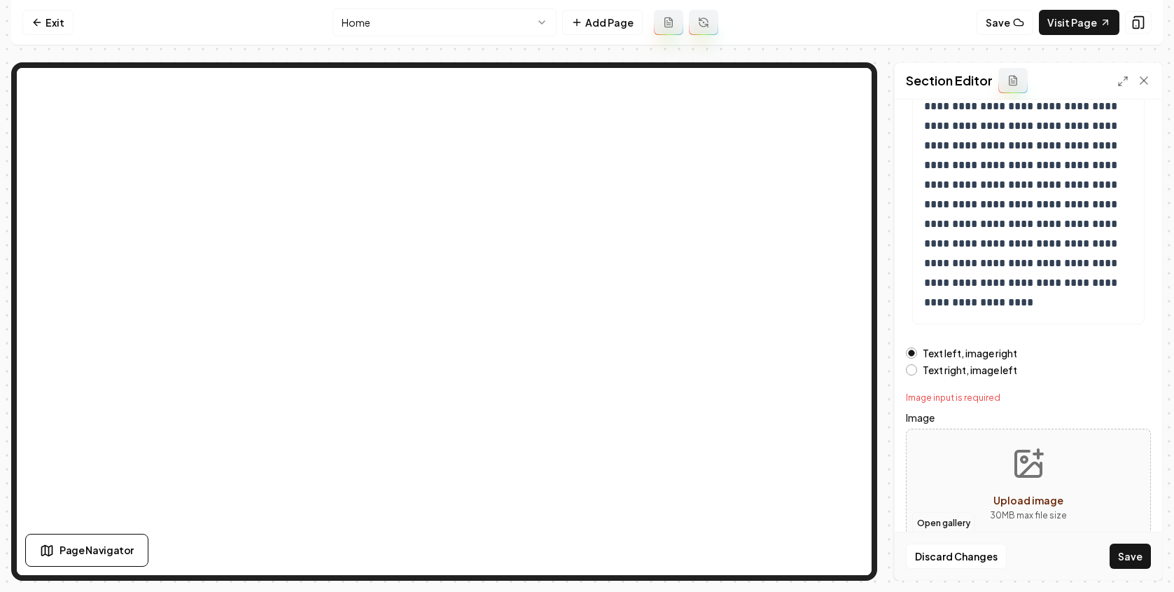
click at [935, 518] on button "Open gallery" at bounding box center [943, 523] width 63 height 22
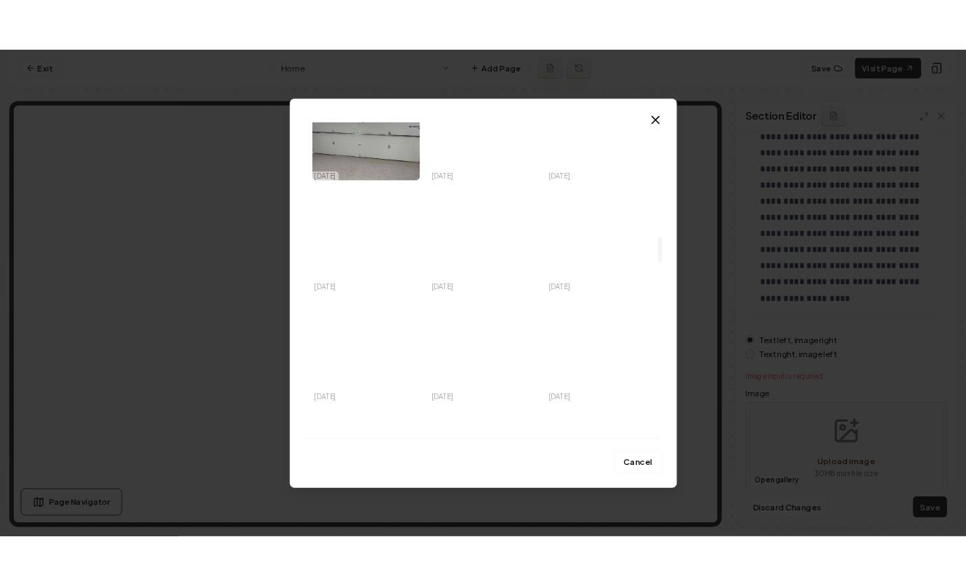
scroll to position [1714, 0]
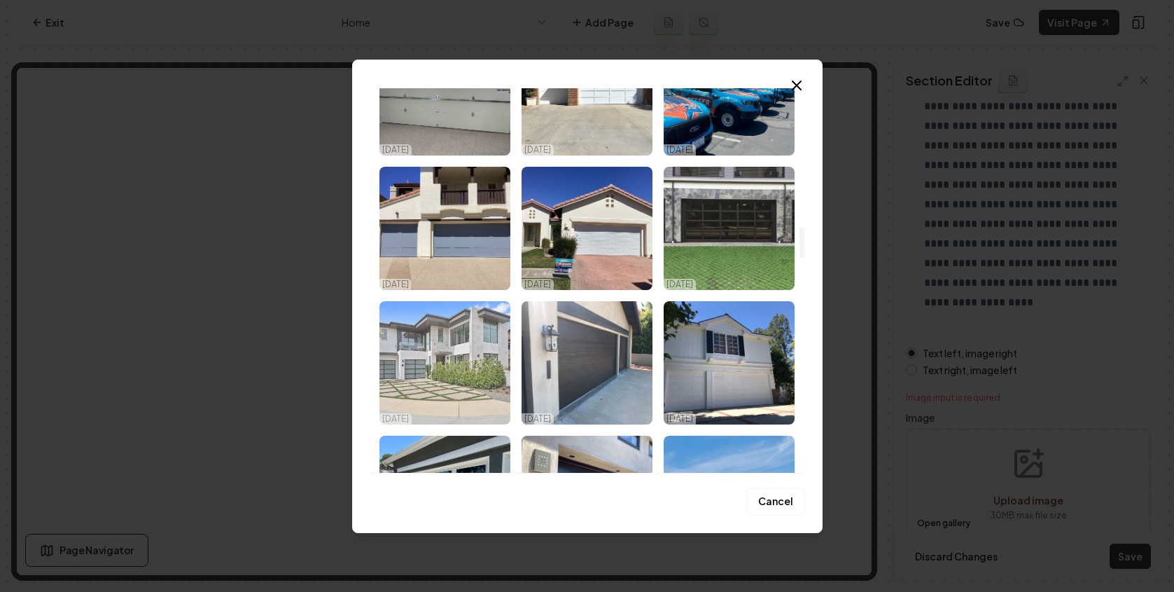
click at [454, 371] on img "Select image image_68ed9cfd5c7cd75eb892d073.jpeg" at bounding box center [444, 362] width 131 height 123
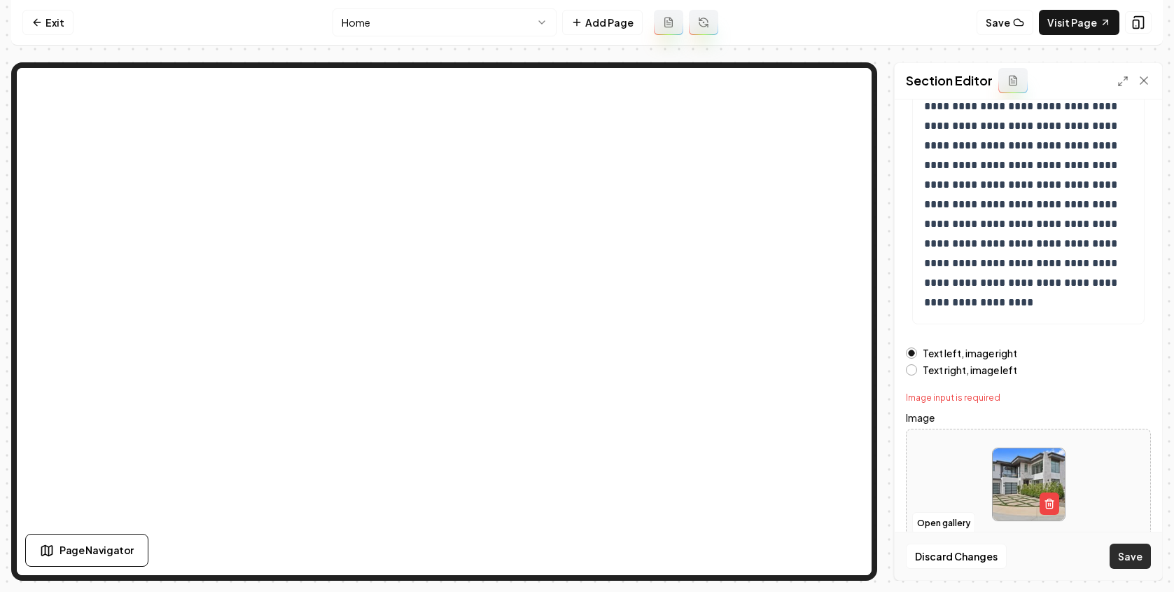
click at [1142, 551] on button "Save" at bounding box center [1130, 555] width 41 height 25
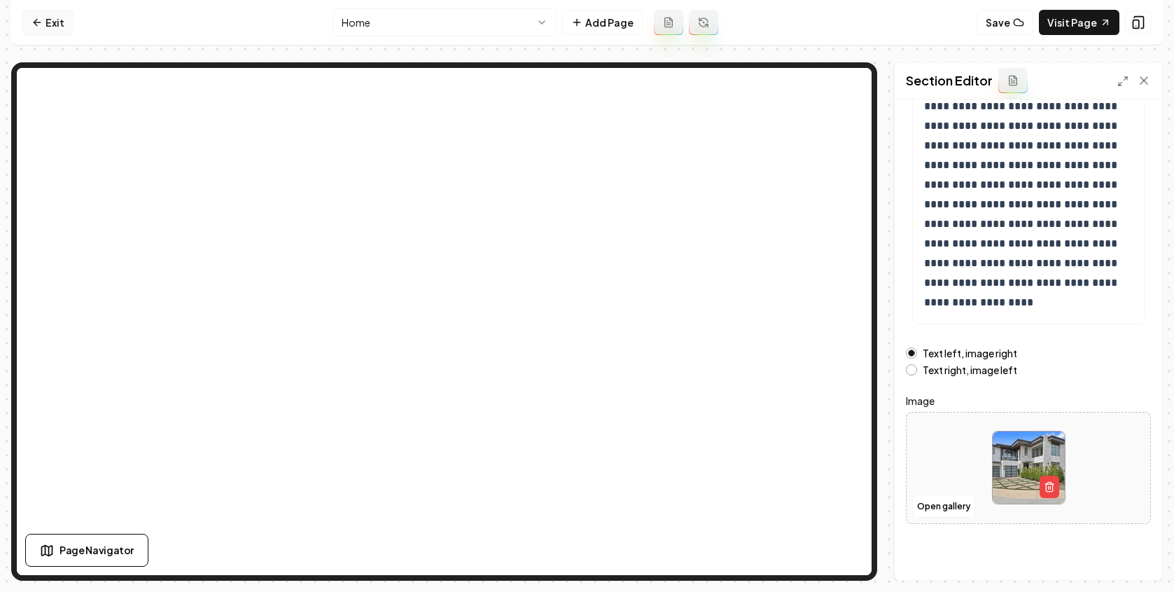
click at [52, 14] on link "Exit" at bounding box center [47, 22] width 51 height 25
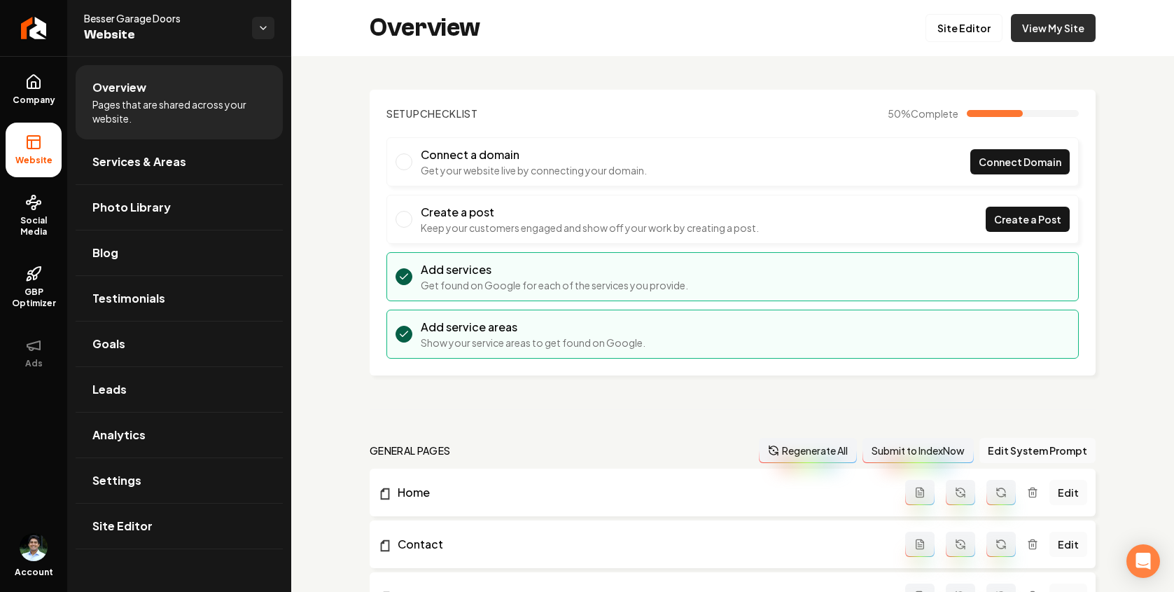
click at [1038, 27] on link "View My Site" at bounding box center [1053, 28] width 85 height 28
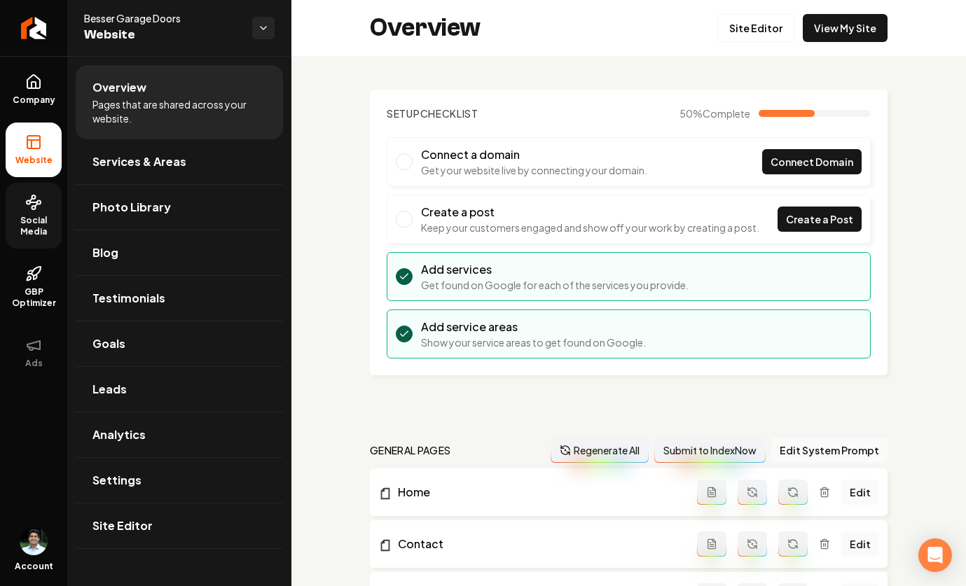
click at [25, 202] on link "Social Media" at bounding box center [34, 216] width 56 height 66
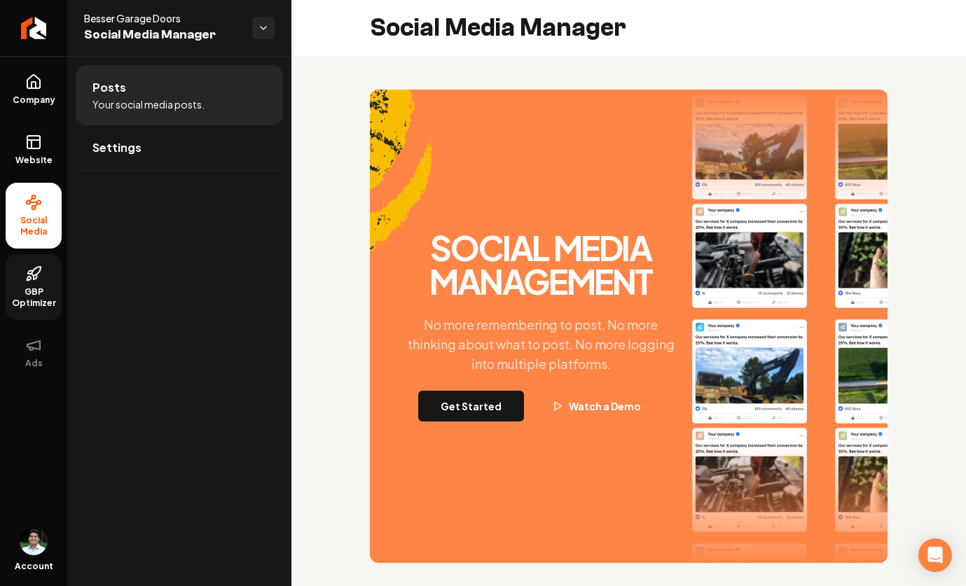
click at [23, 287] on span "GBP Optimizer" at bounding box center [34, 297] width 56 height 22
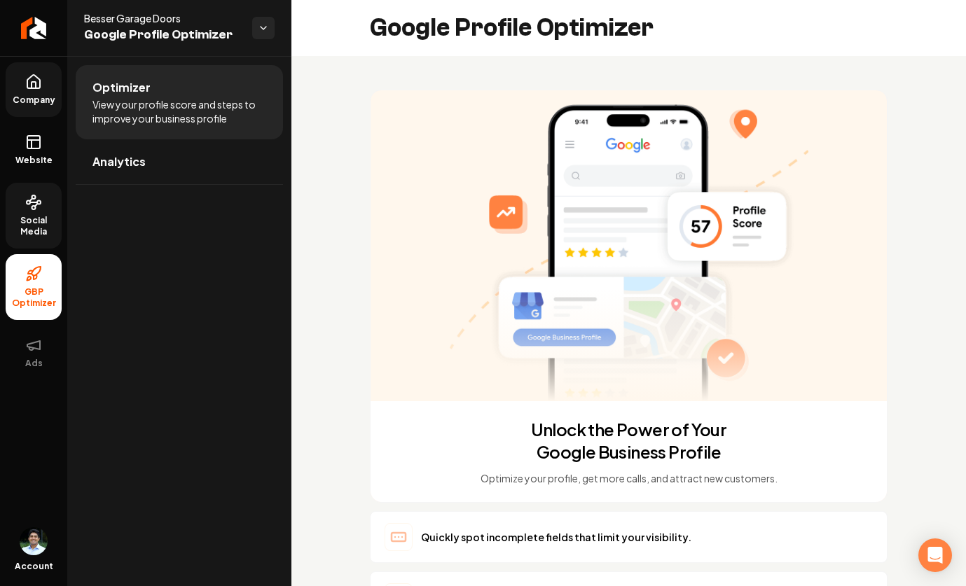
click at [21, 81] on link "Company" at bounding box center [34, 89] width 56 height 55
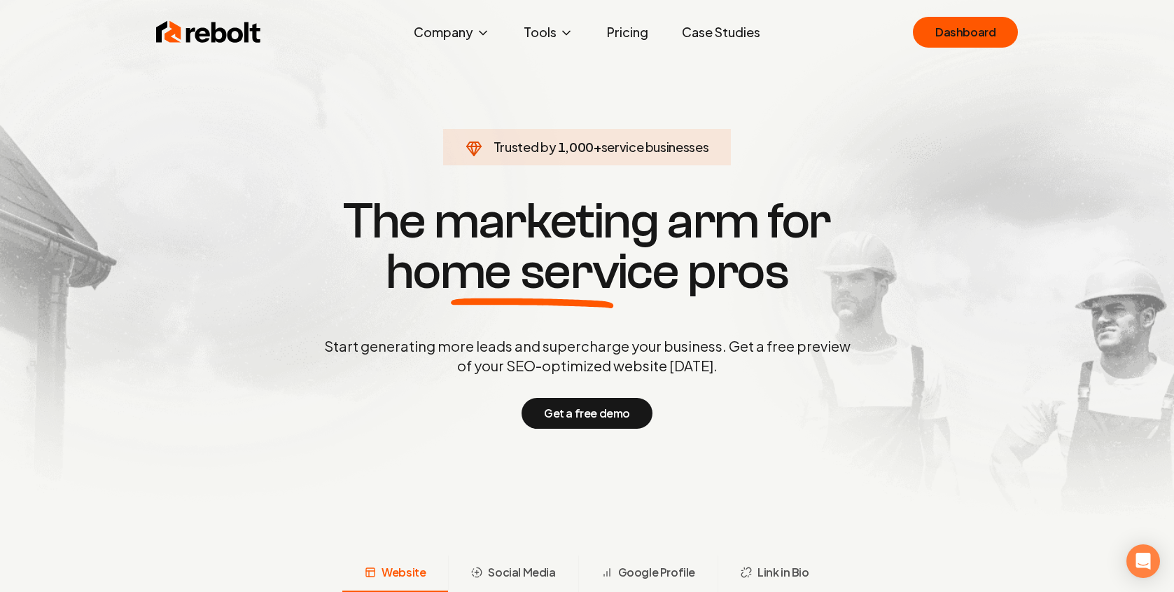
click at [631, 32] on link "Pricing" at bounding box center [628, 32] width 64 height 28
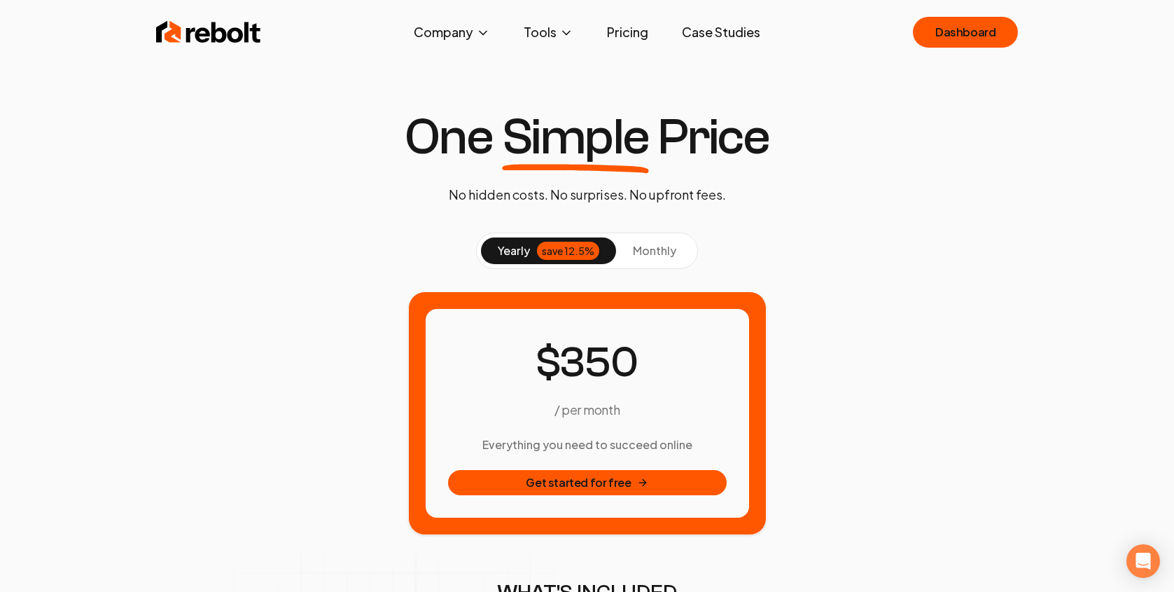
click at [645, 250] on span "monthly" at bounding box center [654, 250] width 43 height 15
